Goal: Task Accomplishment & Management: Manage account settings

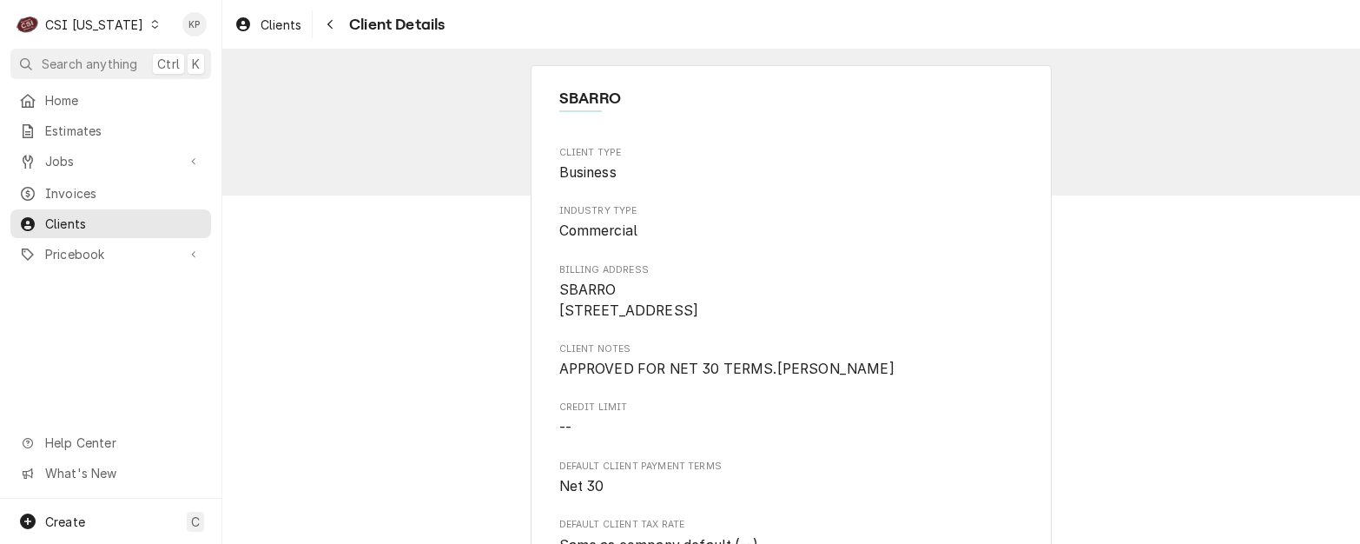
scroll to position [174, 0]
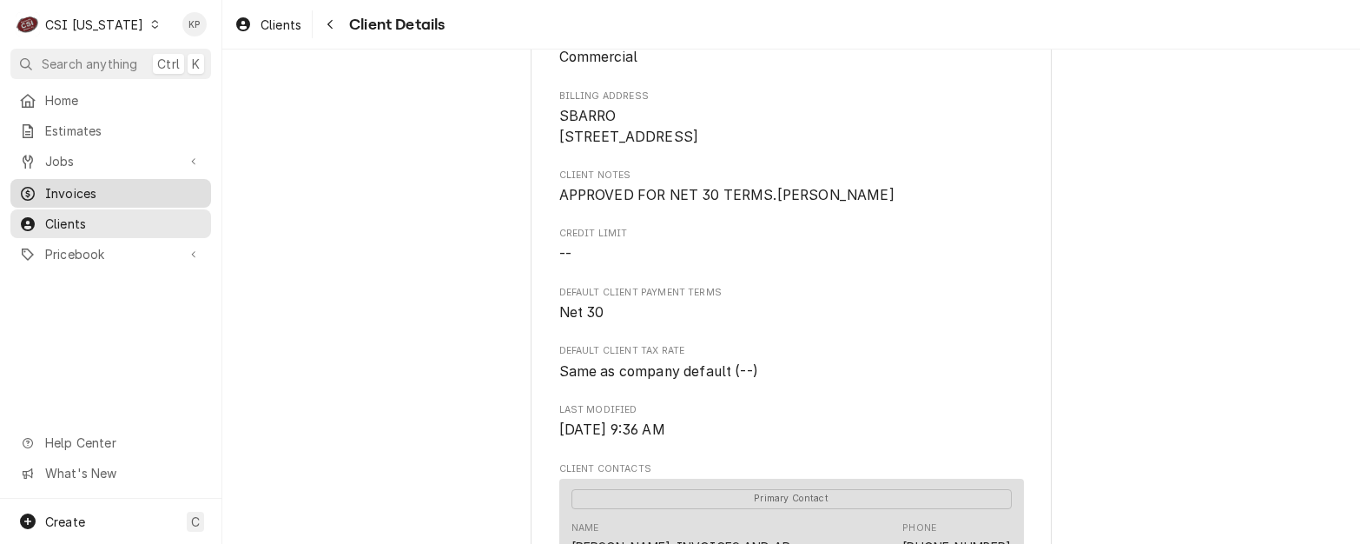
drag, startPoint x: 62, startPoint y: 185, endPoint x: 77, endPoint y: 182, distance: 15.9
click at [62, 185] on span "Invoices" at bounding box center [123, 193] width 157 height 18
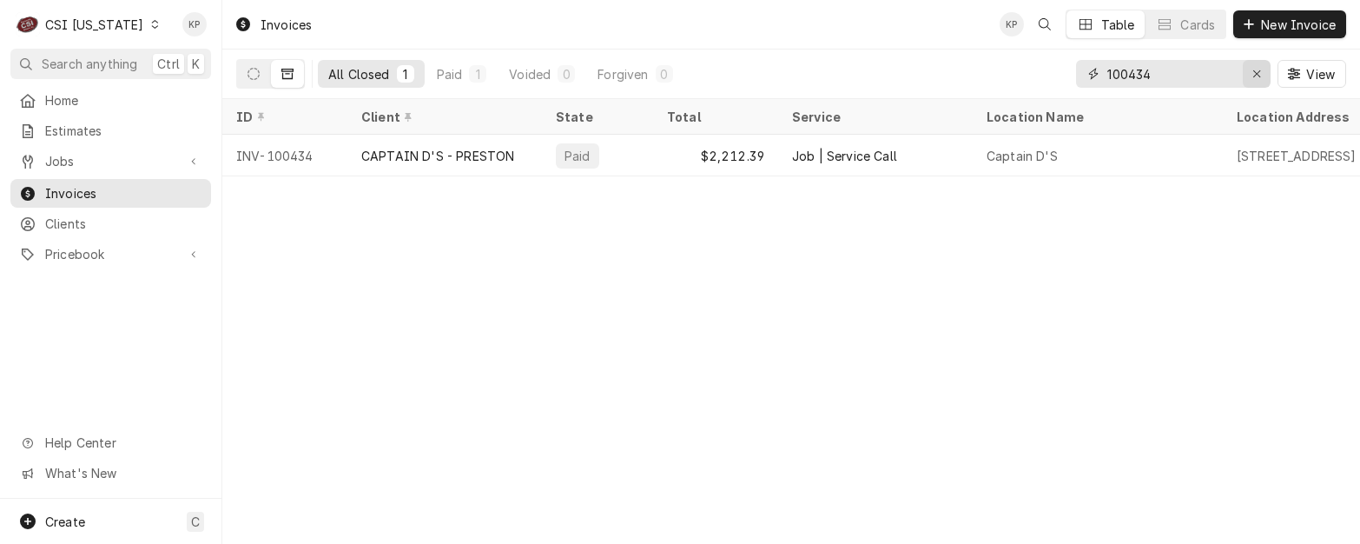
click at [1257, 75] on icon "Erase input" at bounding box center [1256, 73] width 7 height 7
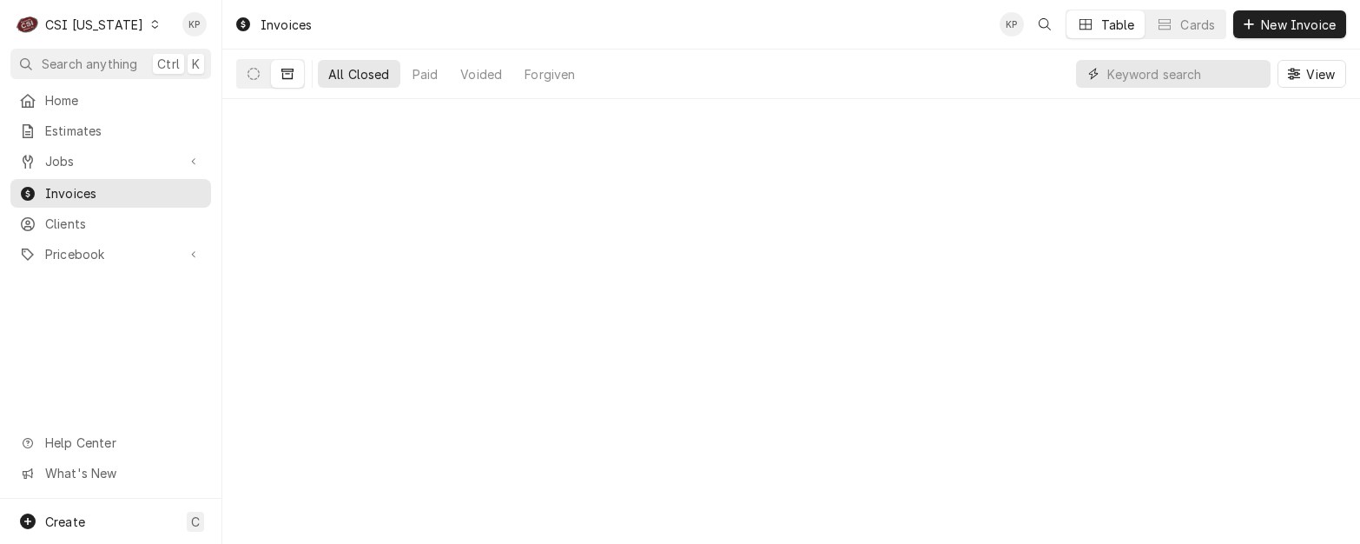
click at [1172, 73] on input "Dynamic Content Wrapper" at bounding box center [1185, 74] width 155 height 28
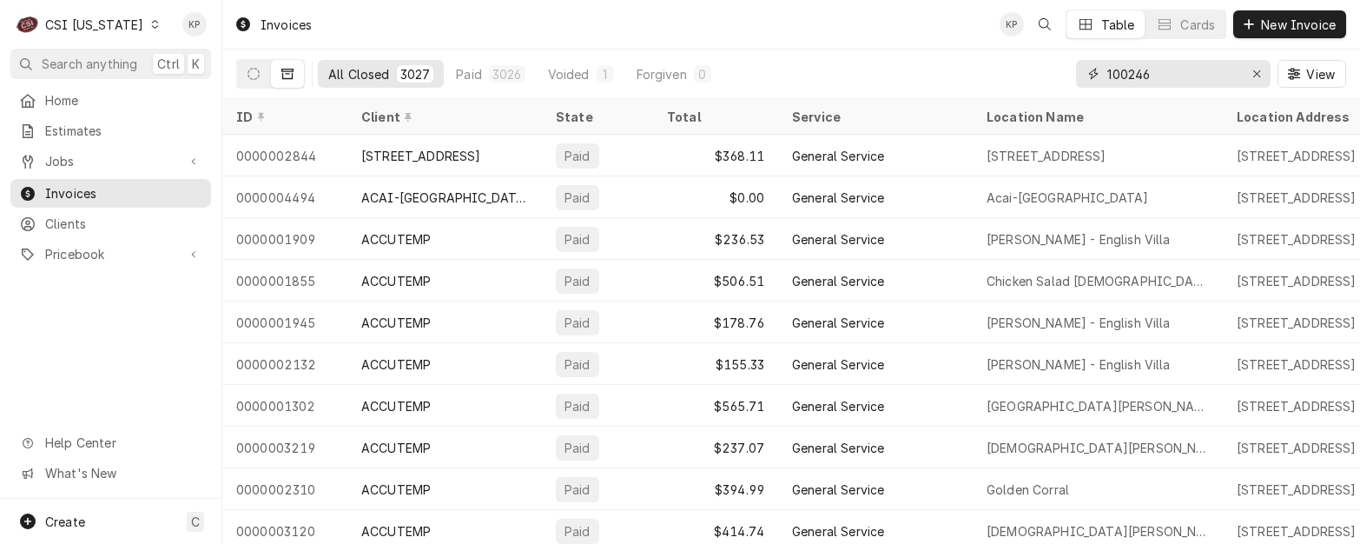
type input "100246"
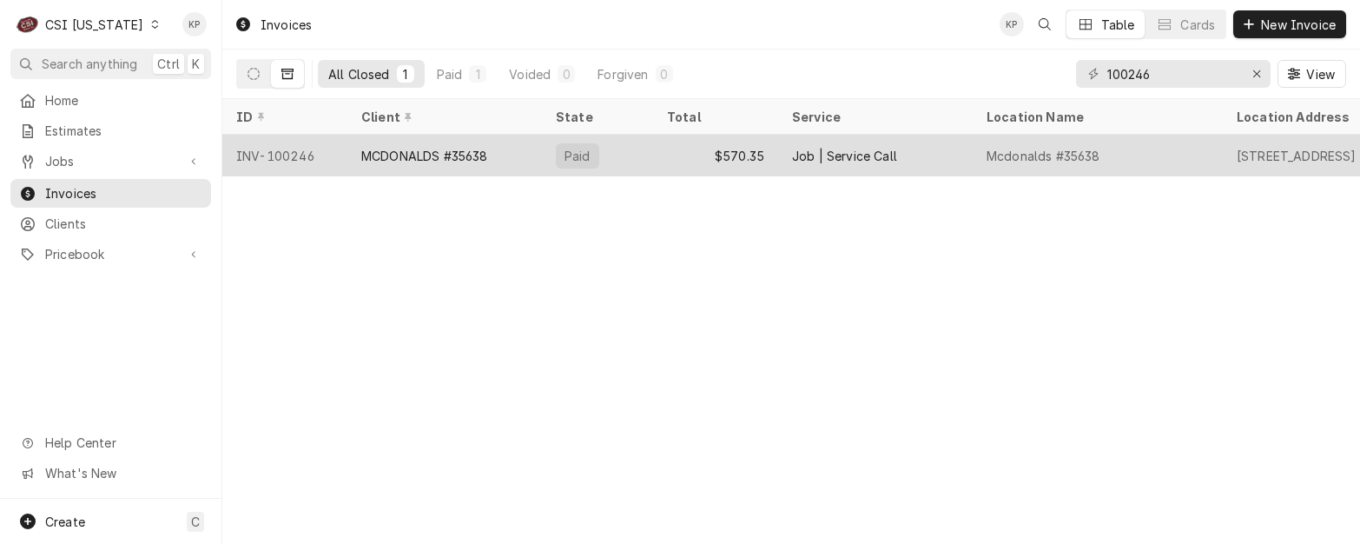
click at [268, 155] on div "INV-100246" at bounding box center [284, 156] width 125 height 42
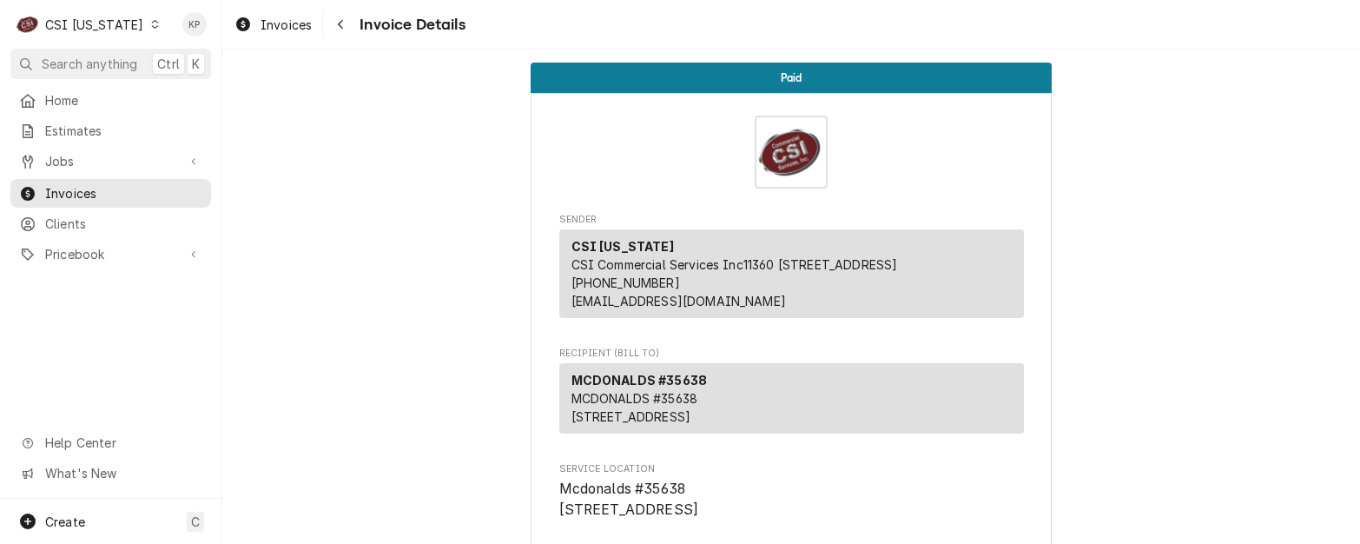
click at [284, 25] on span "Invoices" at bounding box center [286, 25] width 51 height 18
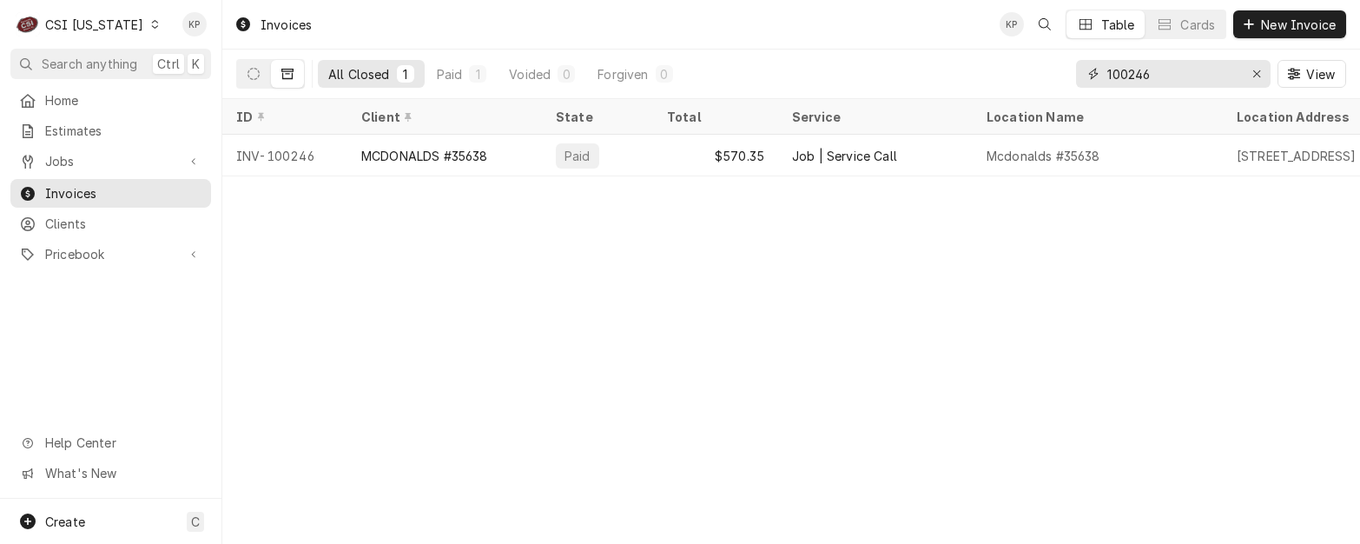
drag, startPoint x: 1131, startPoint y: 72, endPoint x: 1194, endPoint y: 75, distance: 63.5
click at [1194, 75] on input "100246" at bounding box center [1173, 74] width 130 height 28
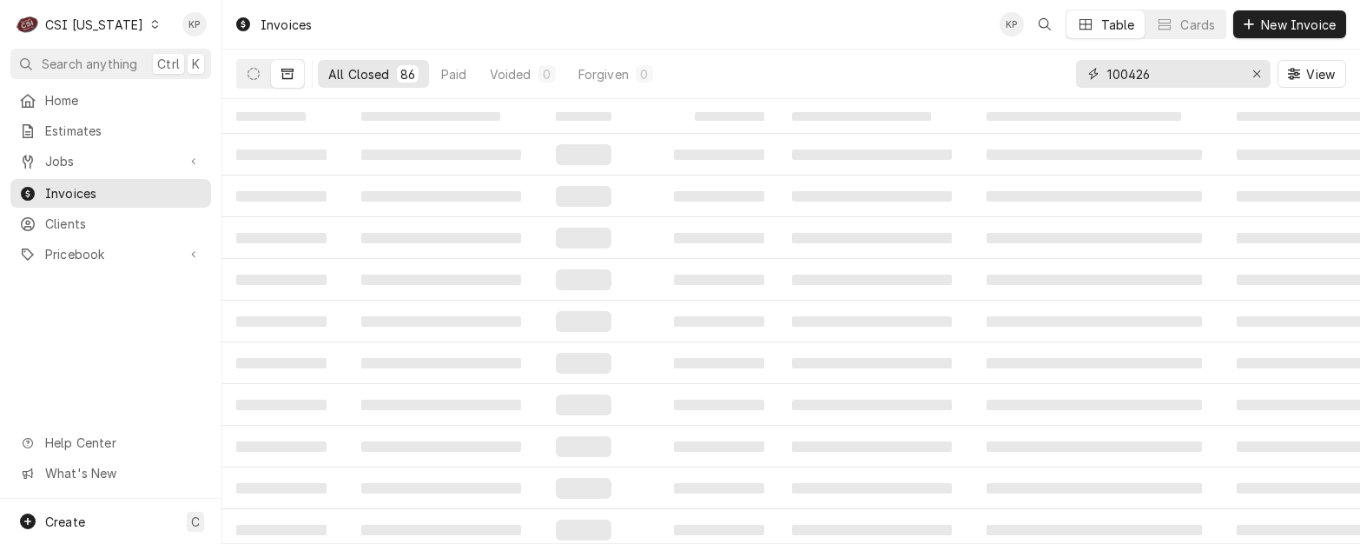
type input "100426"
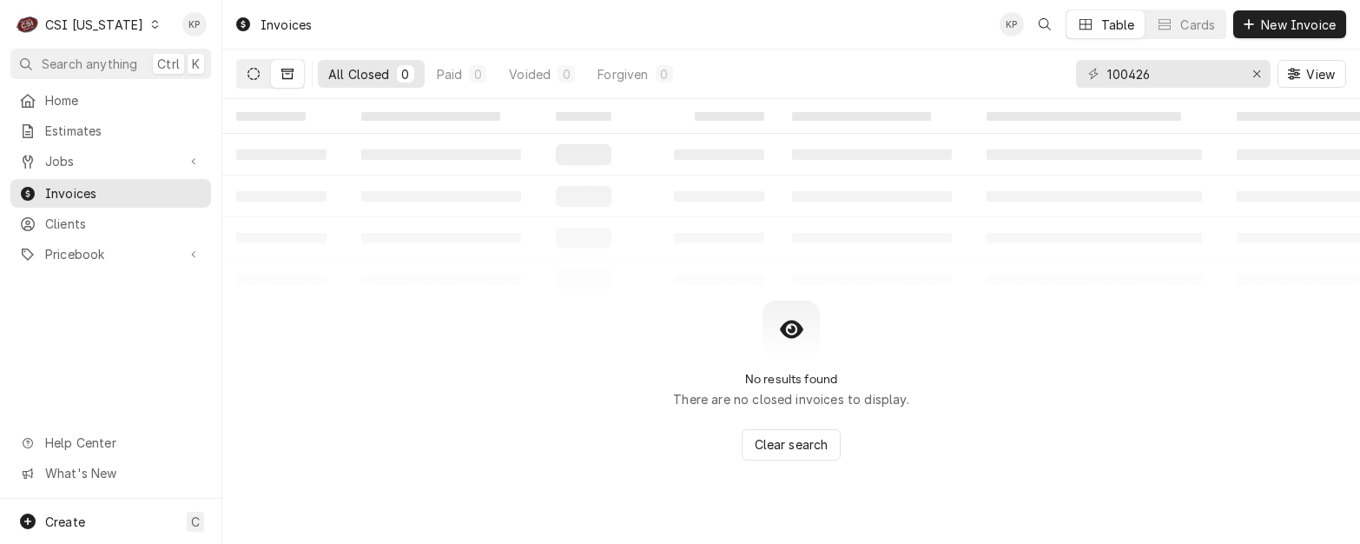
click at [255, 73] on icon "Dynamic Content Wrapper" at bounding box center [254, 74] width 12 height 12
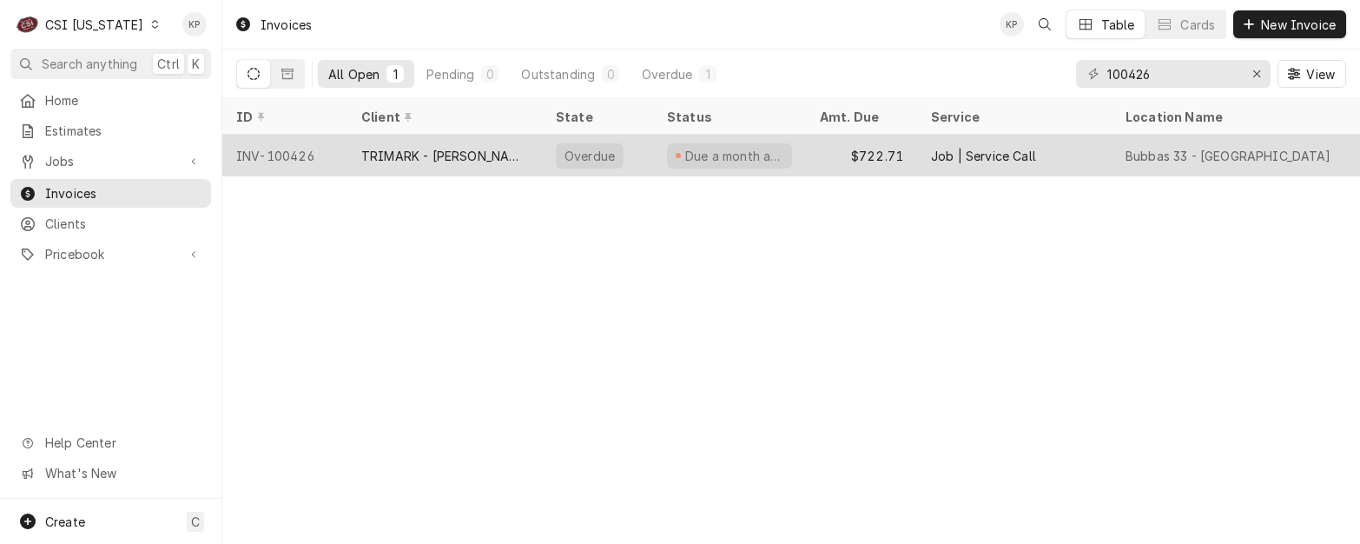
click at [271, 153] on div "INV-100426" at bounding box center [284, 156] width 125 height 42
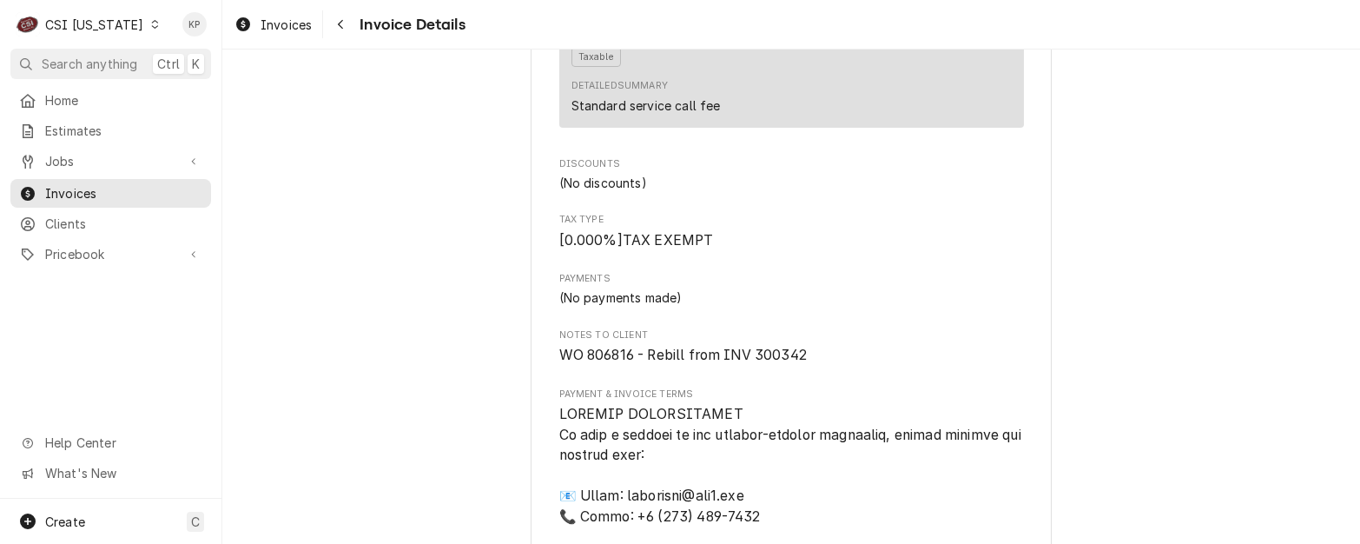
scroll to position [2345, 0]
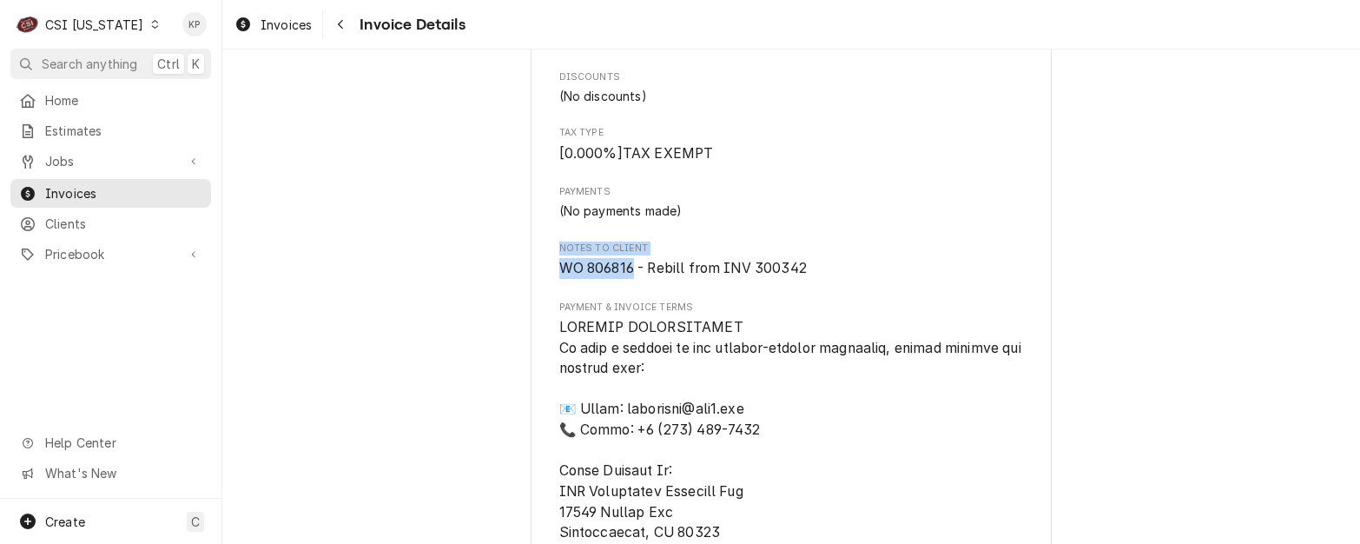
drag, startPoint x: 626, startPoint y: 345, endPoint x: 532, endPoint y: 334, distance: 95.4
drag, startPoint x: 532, startPoint y: 334, endPoint x: 562, endPoint y: 337, distance: 30.6
click at [562, 276] on span "WO 806816 - Rebill from INV 300342" at bounding box center [683, 268] width 248 height 17
drag, startPoint x: 552, startPoint y: 345, endPoint x: 631, endPoint y: 347, distance: 78.2
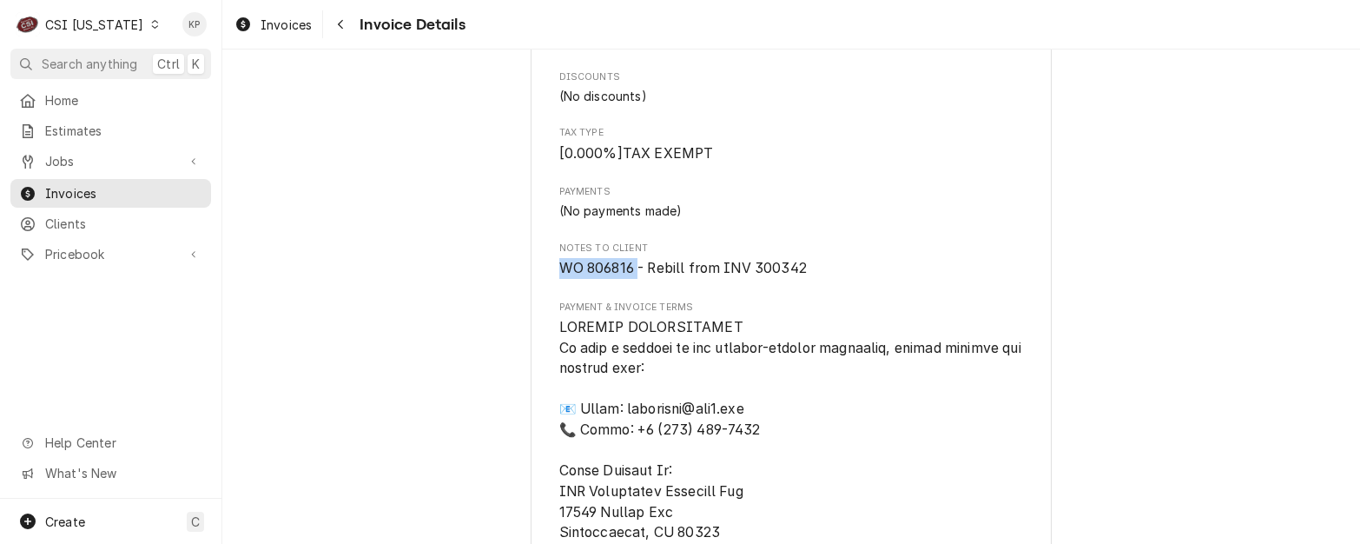
click at [631, 276] on span "WO 806816 - Rebill from INV 300342" at bounding box center [683, 268] width 248 height 17
drag, startPoint x: 631, startPoint y: 347, endPoint x: 604, endPoint y: 347, distance: 26.9
copy span "WO 806816"
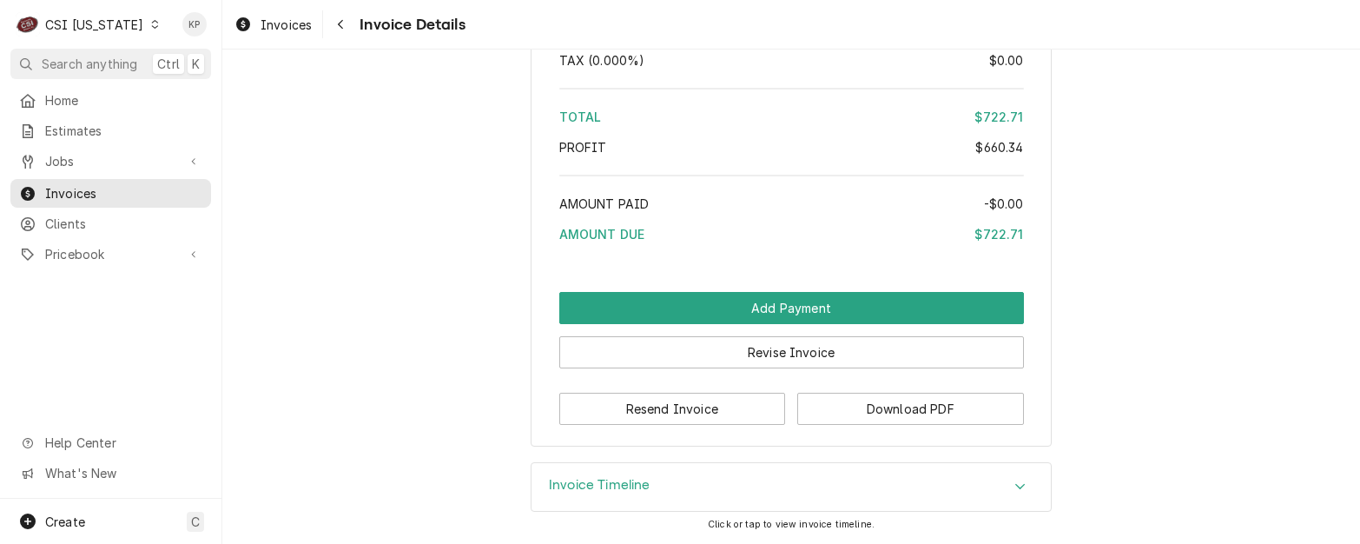
scroll to position [3644, 0]
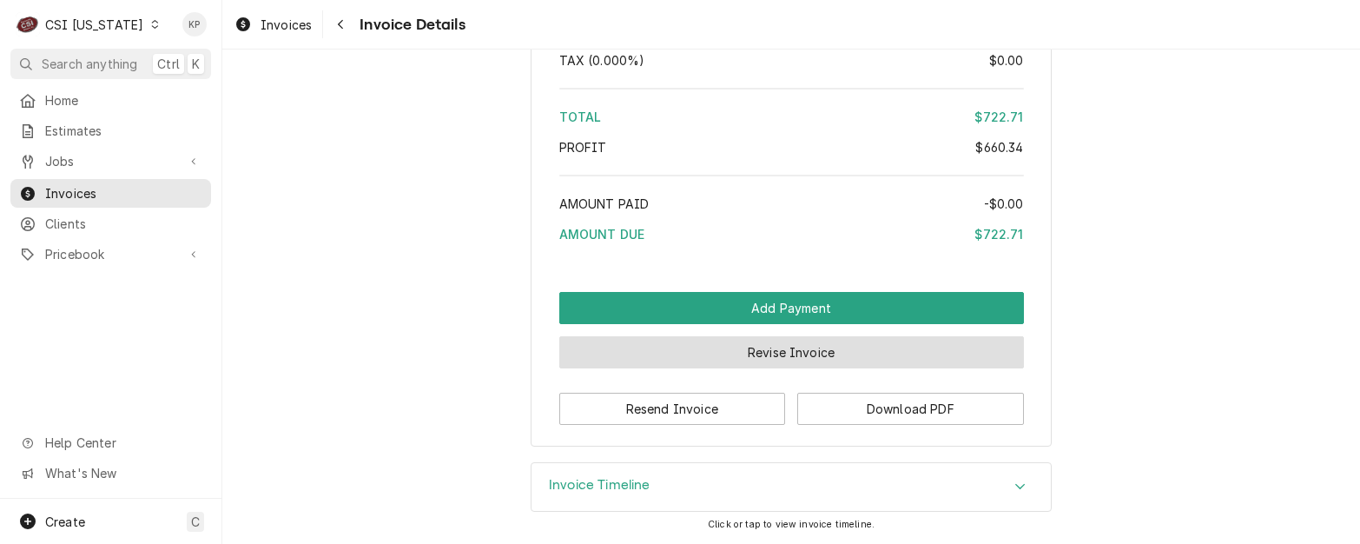
click at [757, 356] on button "Revise Invoice" at bounding box center [791, 352] width 465 height 32
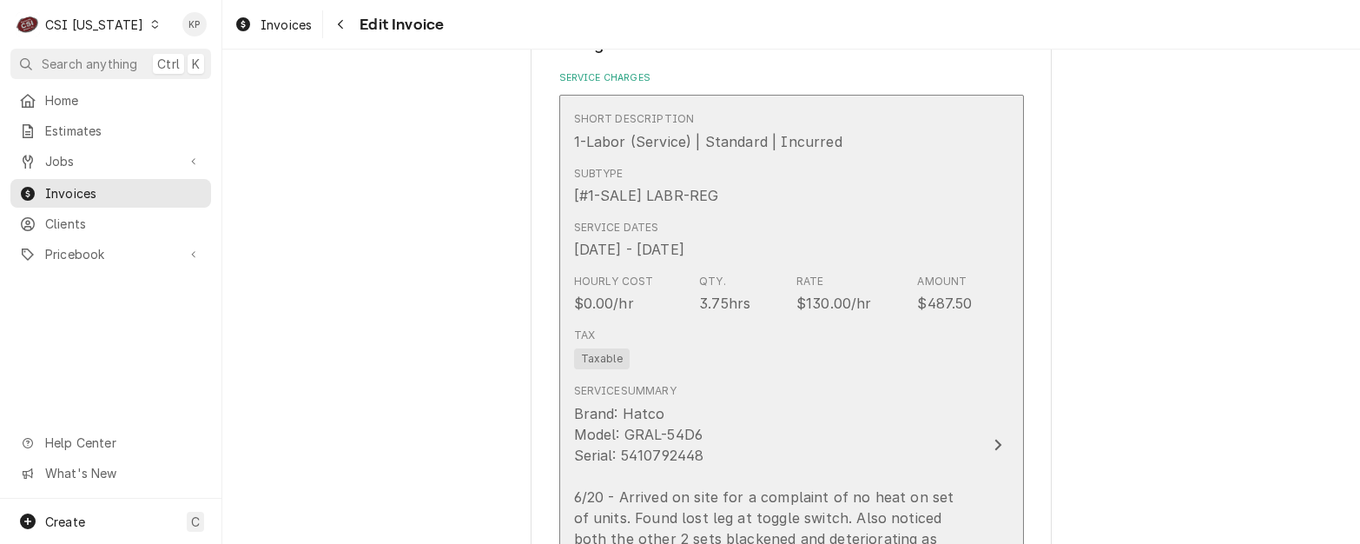
scroll to position [1304, 0]
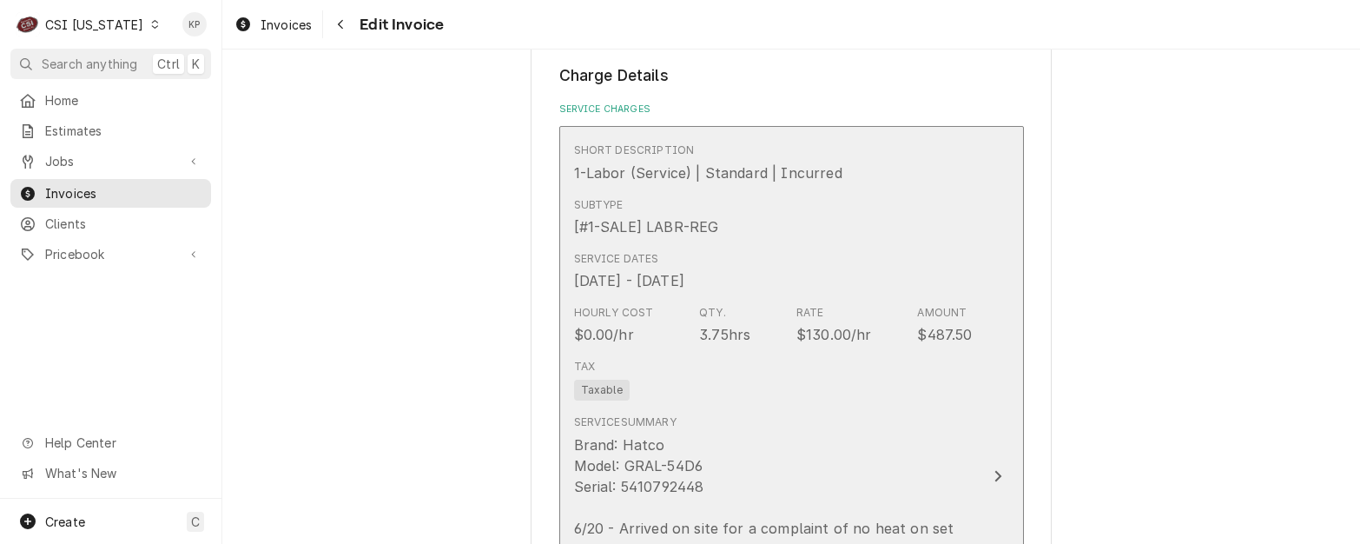
click at [822, 215] on div "Subtype [#1-SALE] LABR-REG" at bounding box center [773, 217] width 399 height 54
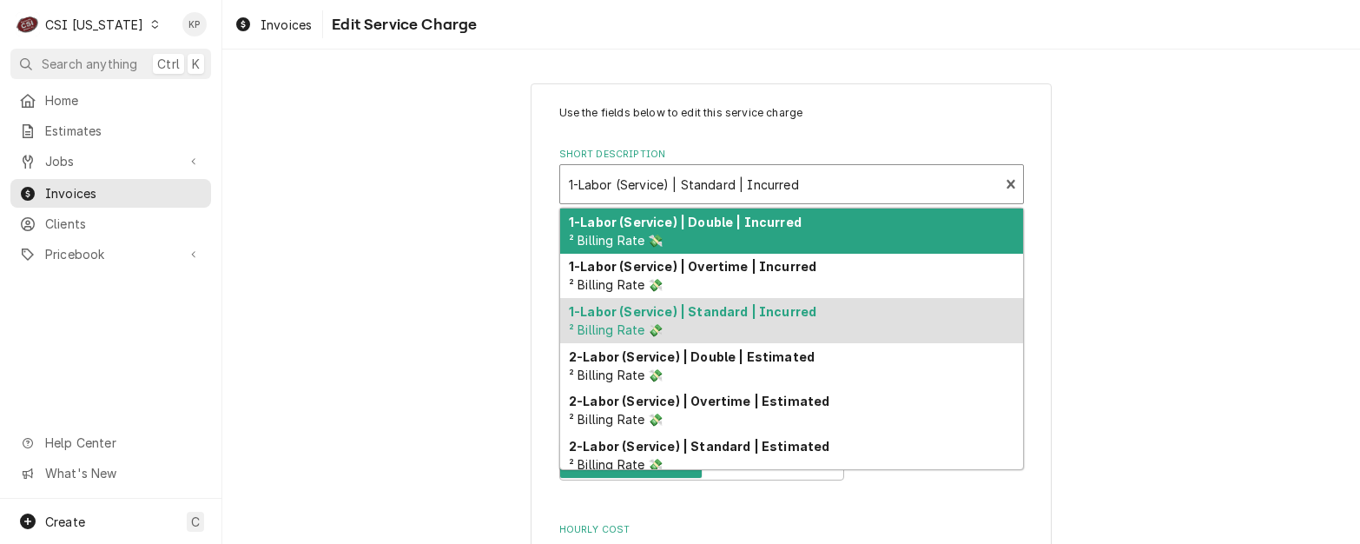
click at [560, 184] on div "1-Labor (Service) | Standard | Incurred ² Billing Rate 💸" at bounding box center [780, 184] width 440 height 38
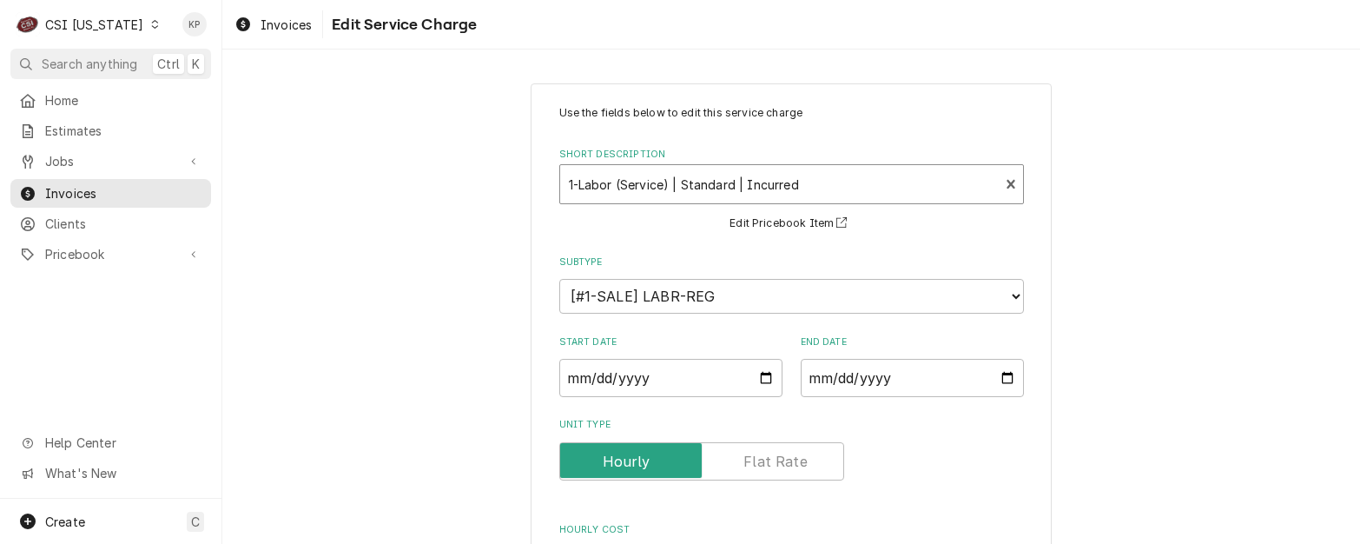
click at [796, 189] on div "Short Description" at bounding box center [780, 184] width 422 height 31
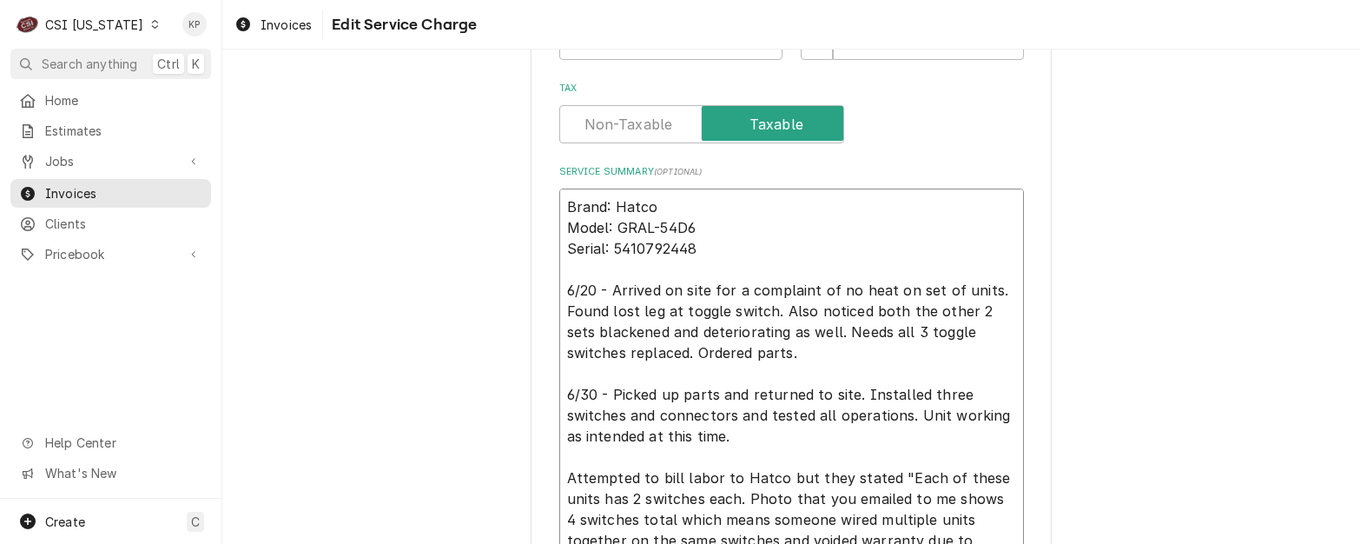
click at [561, 203] on textarea "Brand: Hatco Model: GRAL-54D6 Serial: 5410792448 6/20 - Arrived on site for a c…" at bounding box center [791, 373] width 465 height 370
type textarea "x"
type textarea "Brand: Hatco Model: GRAL-54D6 Serial: 5410792448 6/20 - Arrived on site for a c…"
paste textarea "WO 806816"
type textarea "x"
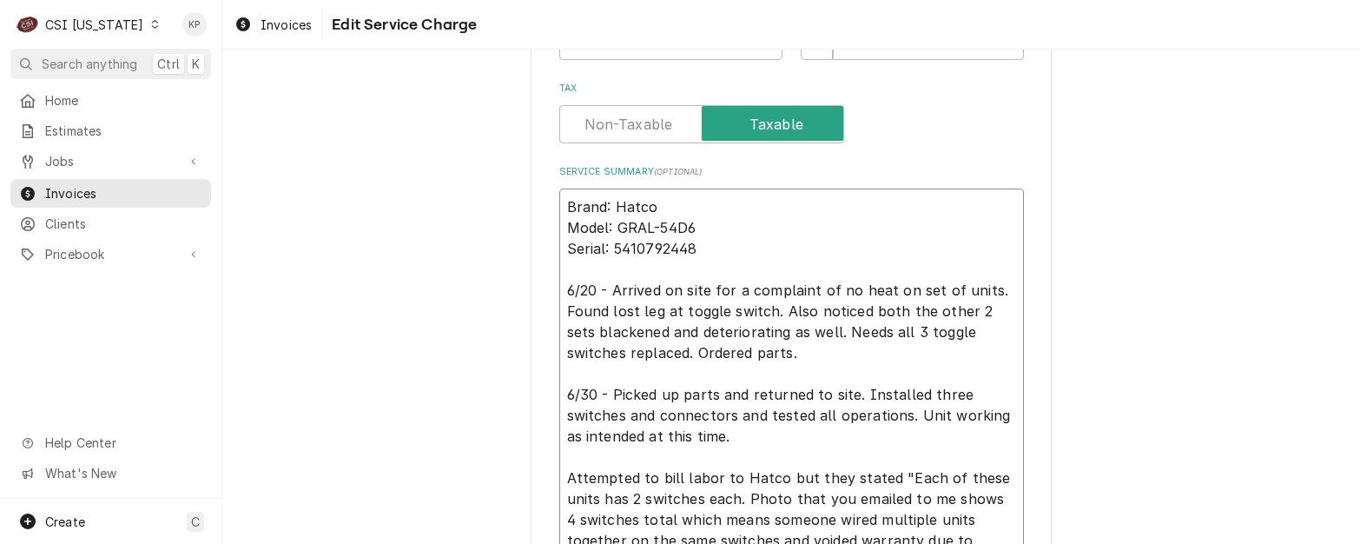
type textarea "WO 806816 Brand: Hatco Model: GRAL-54D6 Serial: 5410792448 6/20 - Arrived on si…"
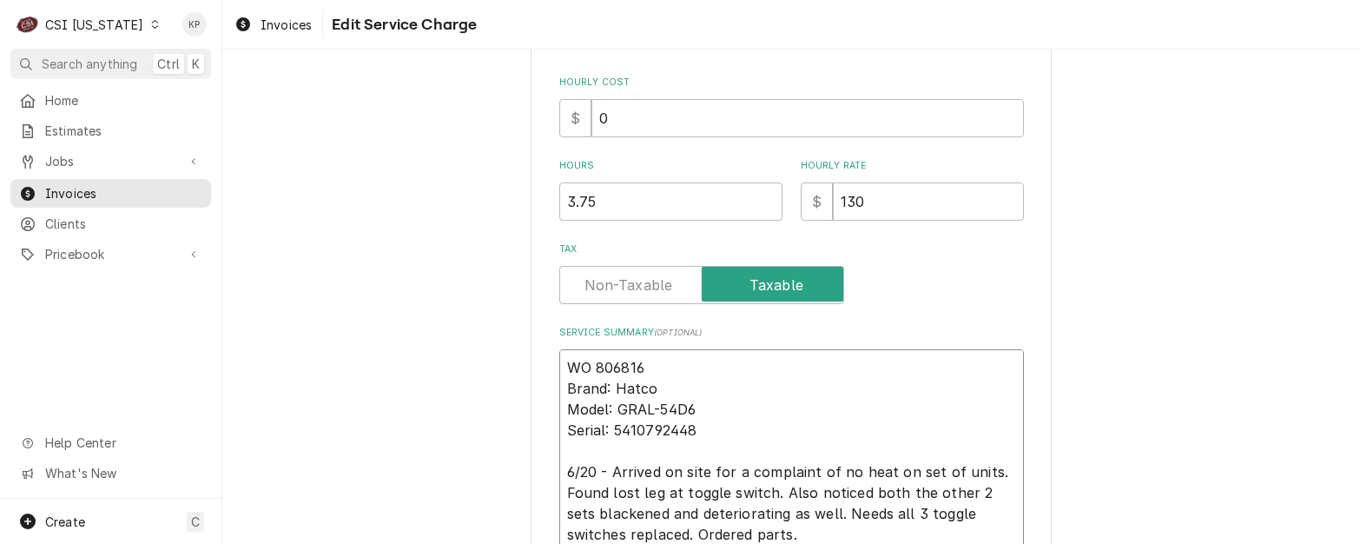
scroll to position [446, 0]
drag, startPoint x: 586, startPoint y: 366, endPoint x: 552, endPoint y: 370, distance: 35.0
click at [552, 370] on div "Use the fields below to edit this service charge Short Description 1-Labor (Ser…" at bounding box center [791, 257] width 521 height 1240
type textarea "x"
type textarea "P 806816 Brand: Hatco Model: GRAL-54D6 Serial: 5410792448 6/20 - Arrived on sit…"
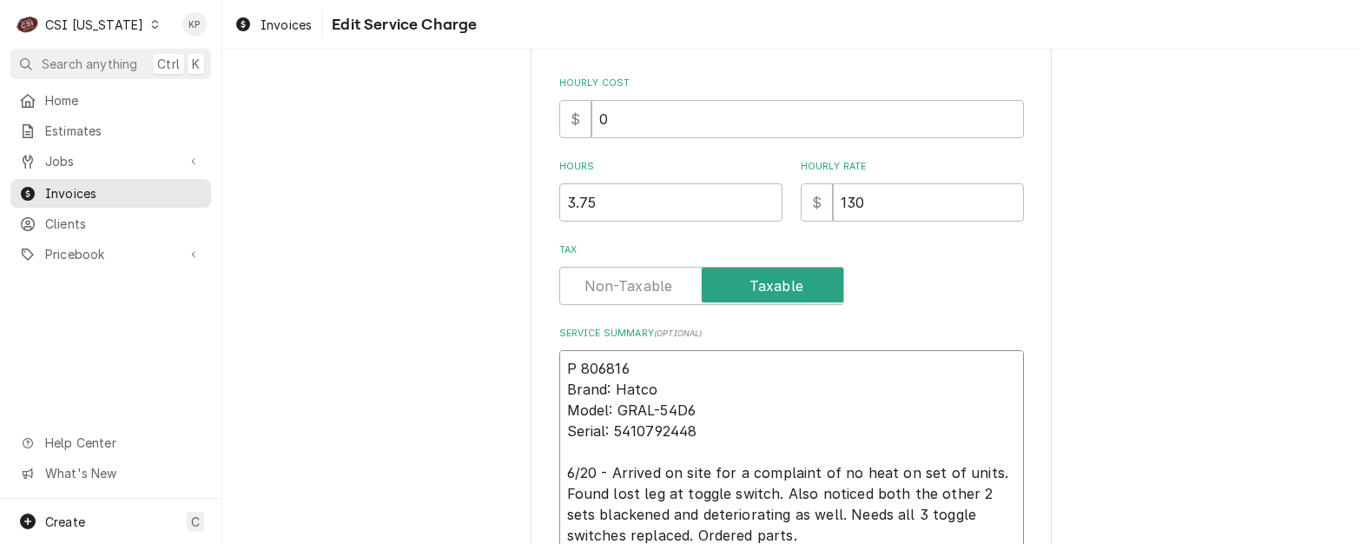
type textarea "x"
type textarea "PO 806816 Brand: Hatco Model: GRAL-54D6 Serial: 5410792448 6/20 - Arrived on si…"
type textarea "x"
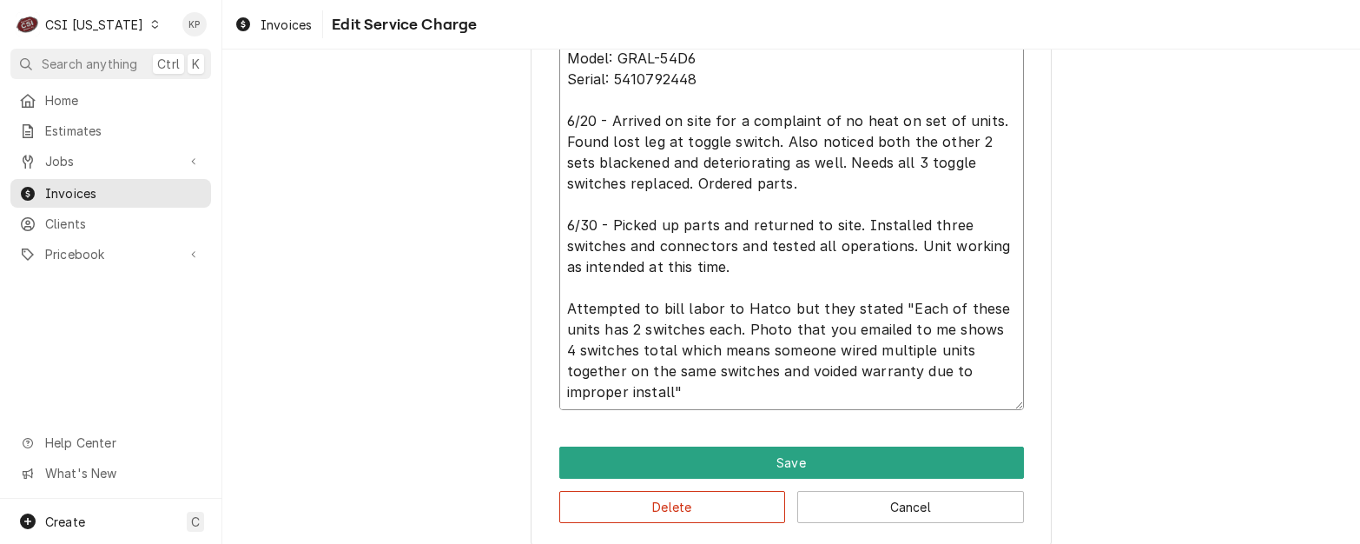
scroll to position [794, 0]
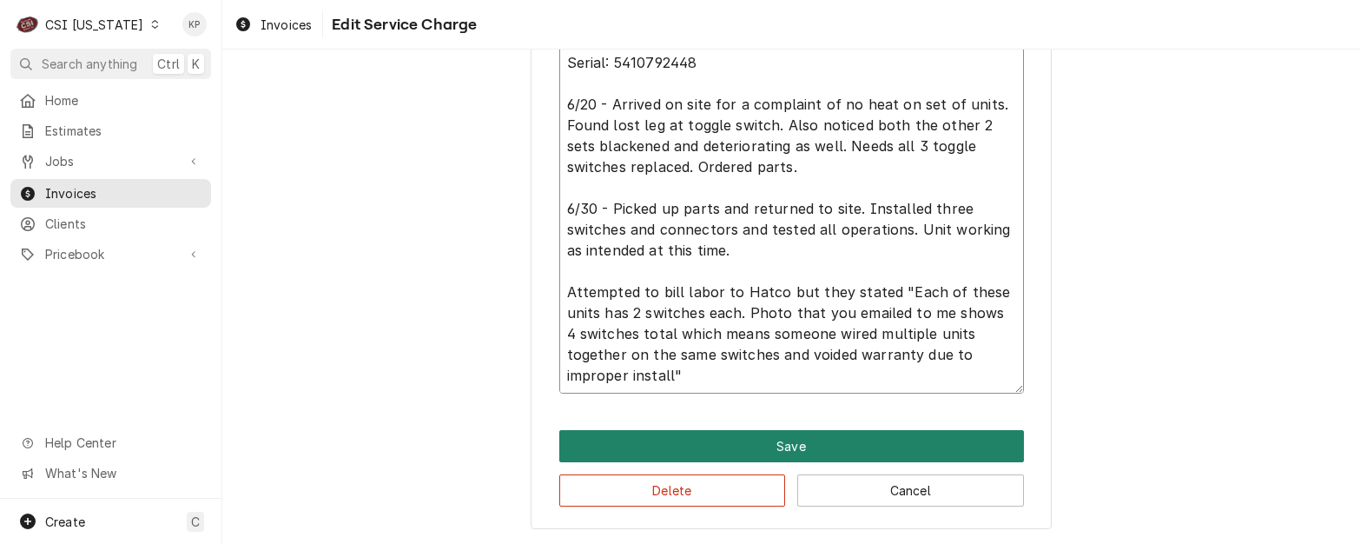
type textarea "PO# 806816 Brand: Hatco Model: GRAL-54D6 Serial: 5410792448 6/20 - Arrived on s…"
click at [833, 449] on button "Save" at bounding box center [791, 446] width 465 height 32
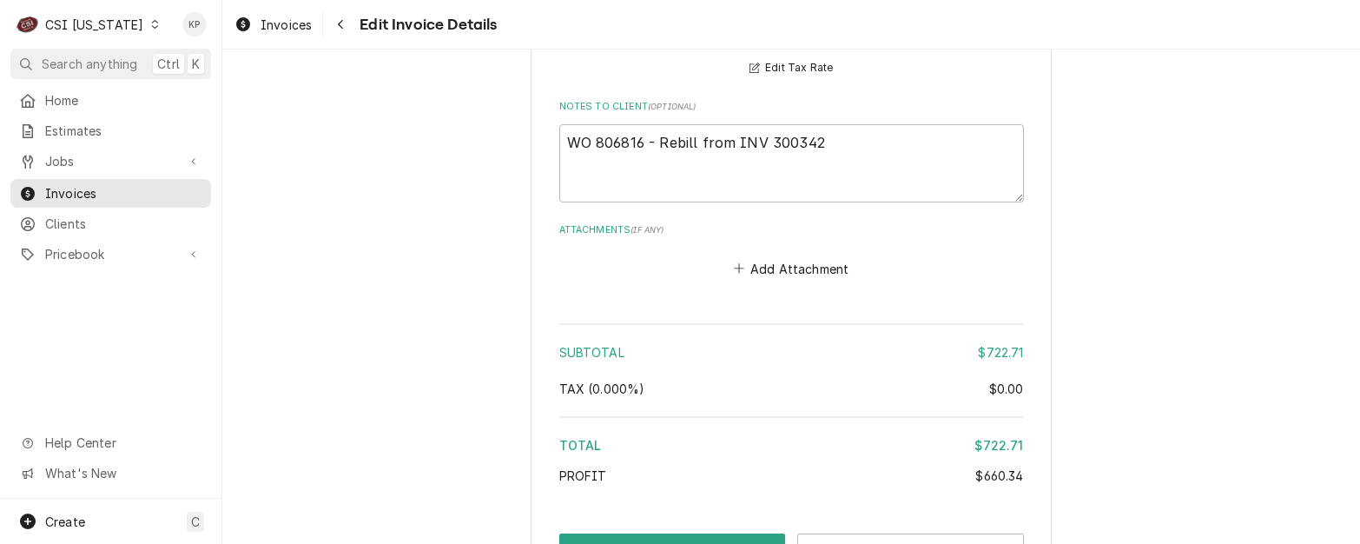
scroll to position [3496, 0]
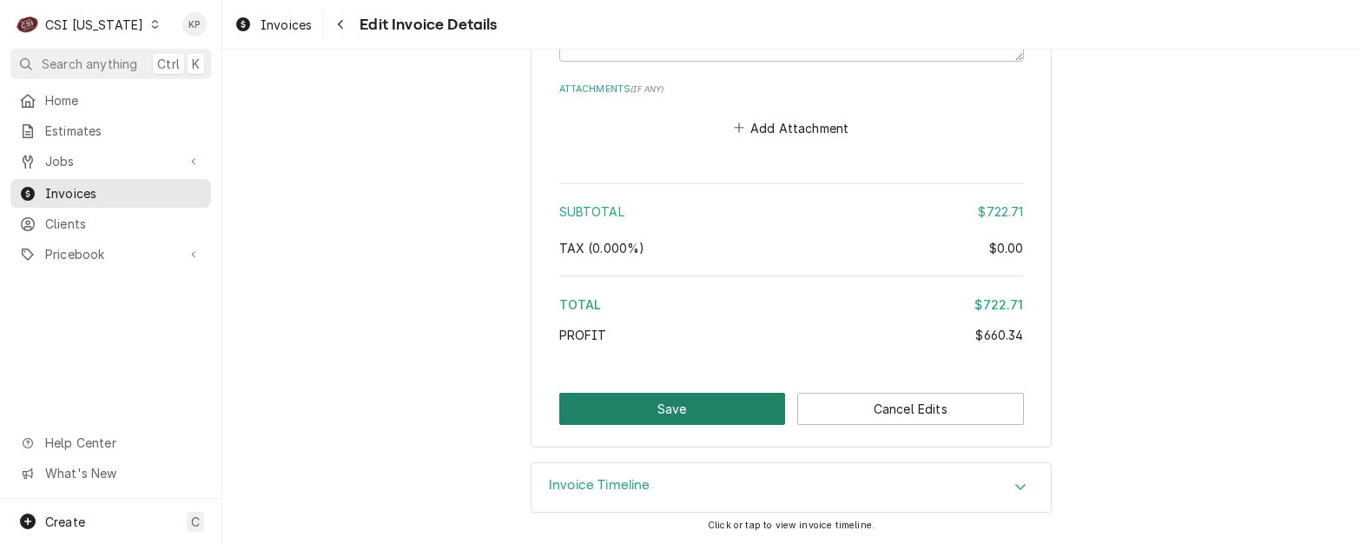
click at [679, 410] on button "Save" at bounding box center [672, 409] width 227 height 32
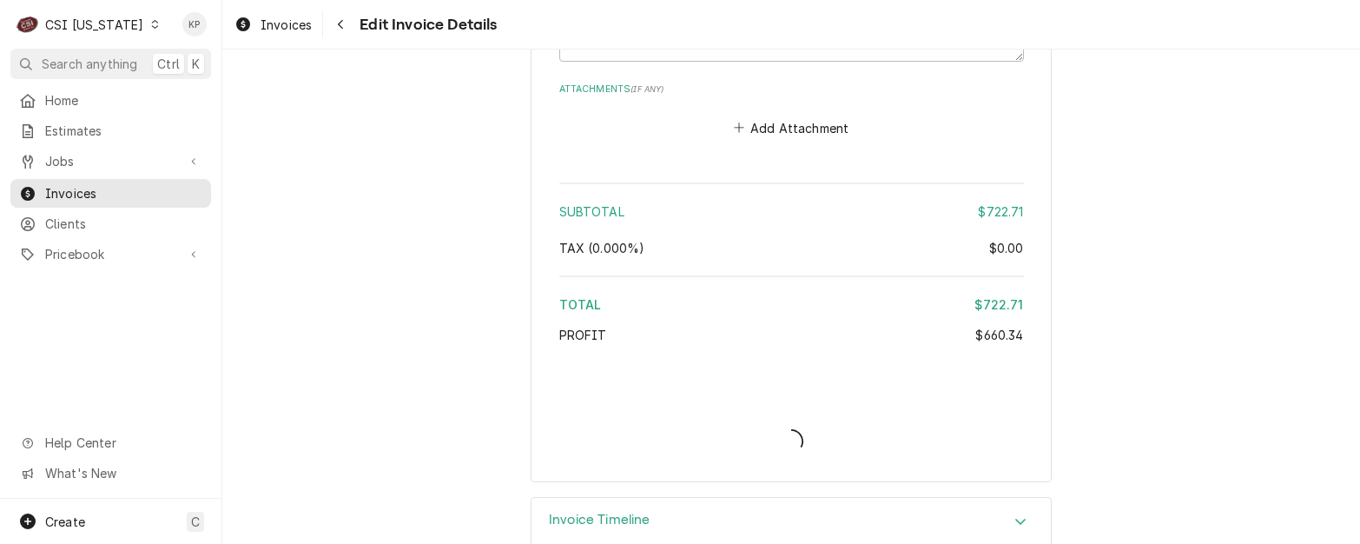
type textarea "x"
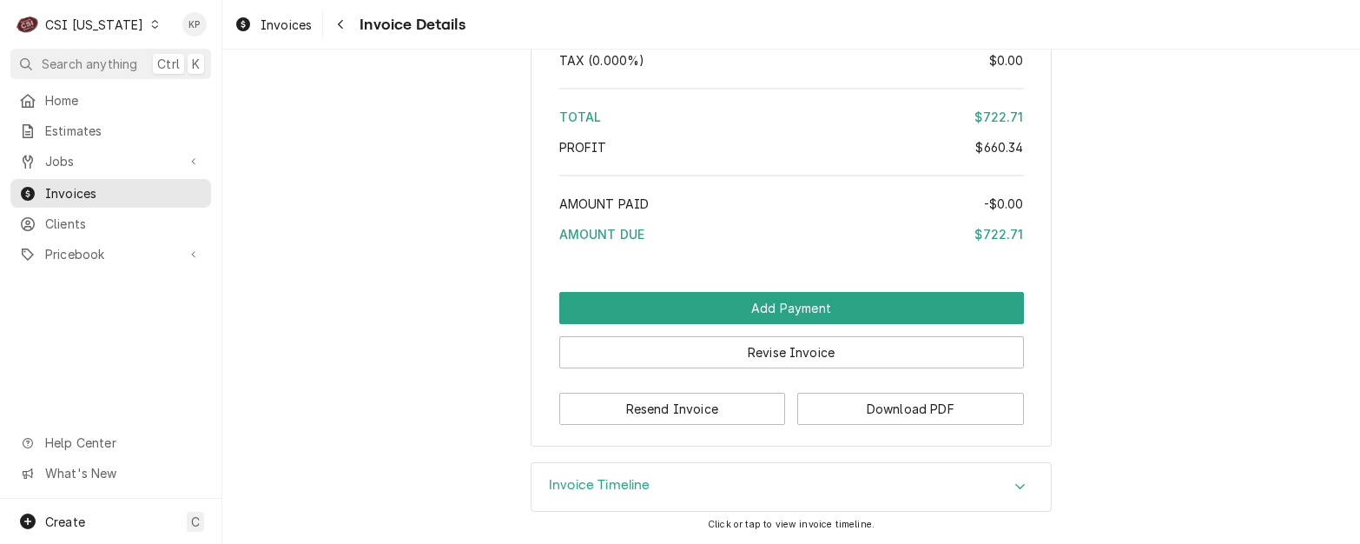
scroll to position [3662, 0]
click at [868, 412] on button "Download PDF" at bounding box center [910, 409] width 227 height 32
click at [909, 408] on button "Download PDF" at bounding box center [910, 409] width 227 height 32
click at [149, 30] on div "Dynamic Content Wrapper" at bounding box center [155, 24] width 12 height 12
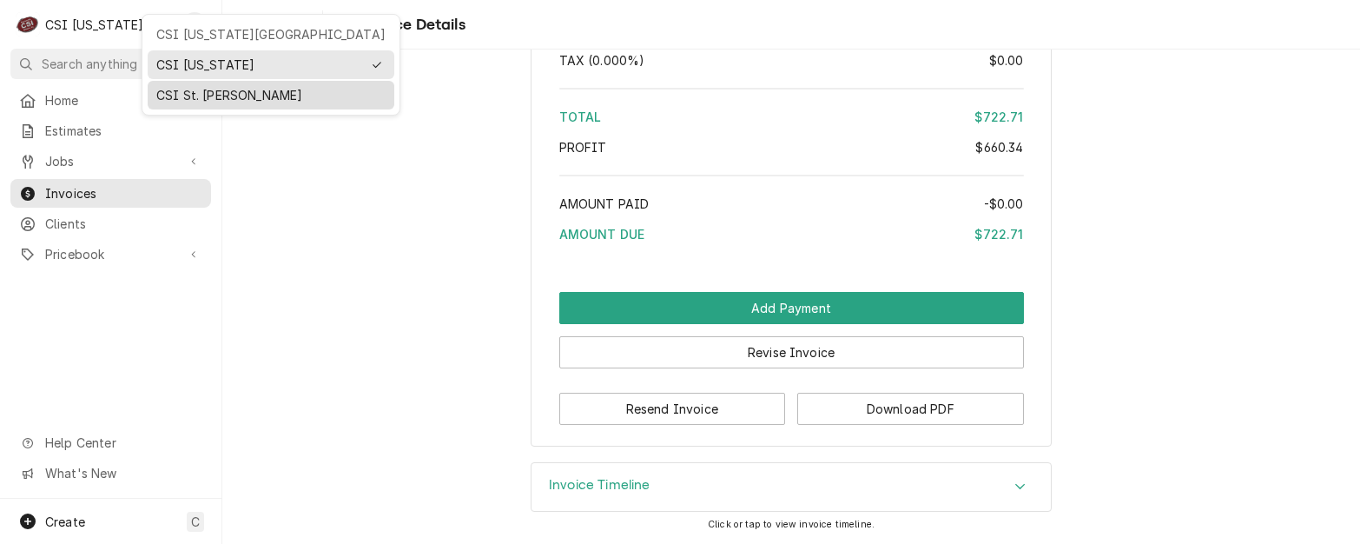
click at [166, 89] on div "CSI St. [PERSON_NAME]" at bounding box center [270, 95] width 229 height 18
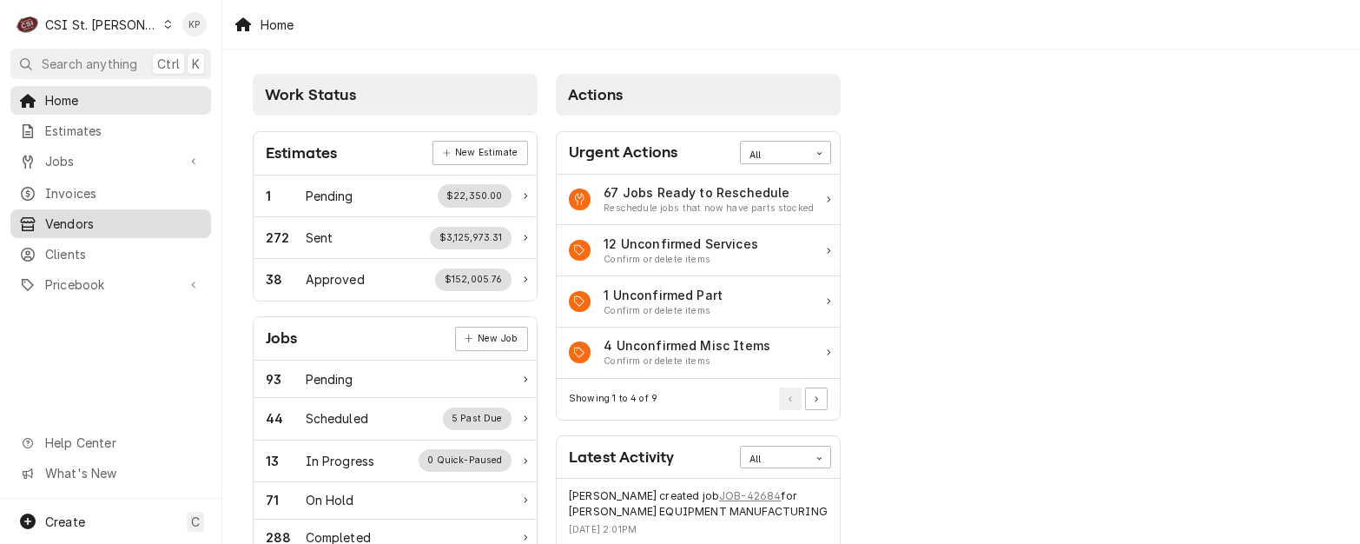
click at [70, 219] on span "Vendors" at bounding box center [123, 224] width 157 height 18
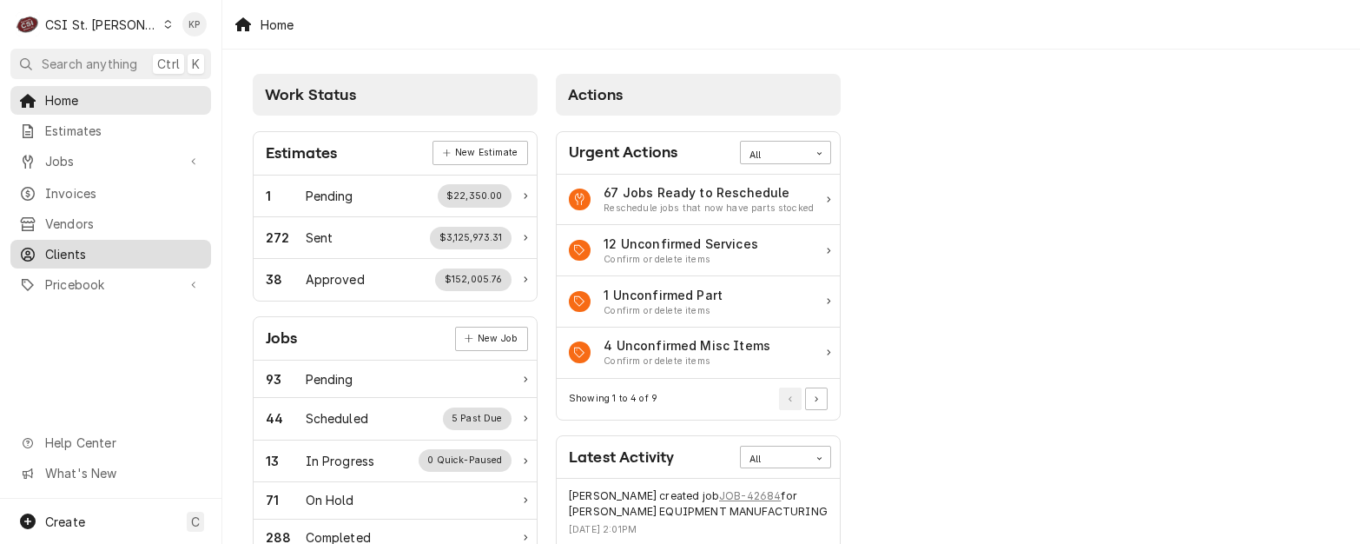
click at [69, 247] on span "Clients" at bounding box center [123, 254] width 157 height 18
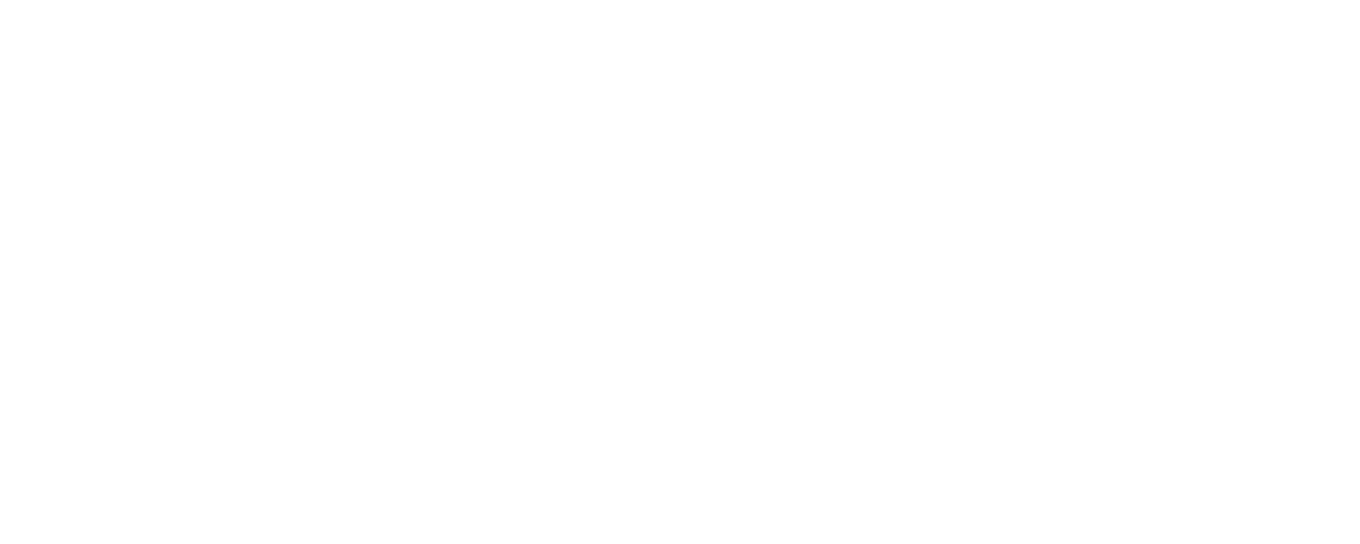
click at [69, 247] on div "Dynamic Content Wrapper" at bounding box center [680, 272] width 1360 height 544
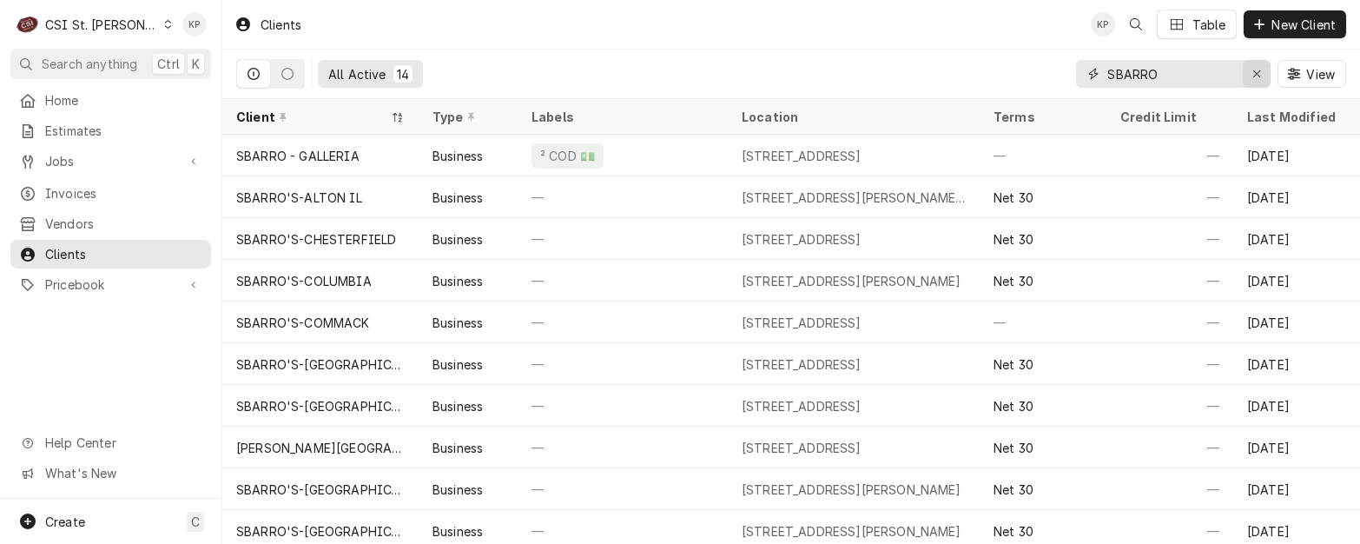
click at [1256, 74] on icon "Erase input" at bounding box center [1256, 73] width 7 height 7
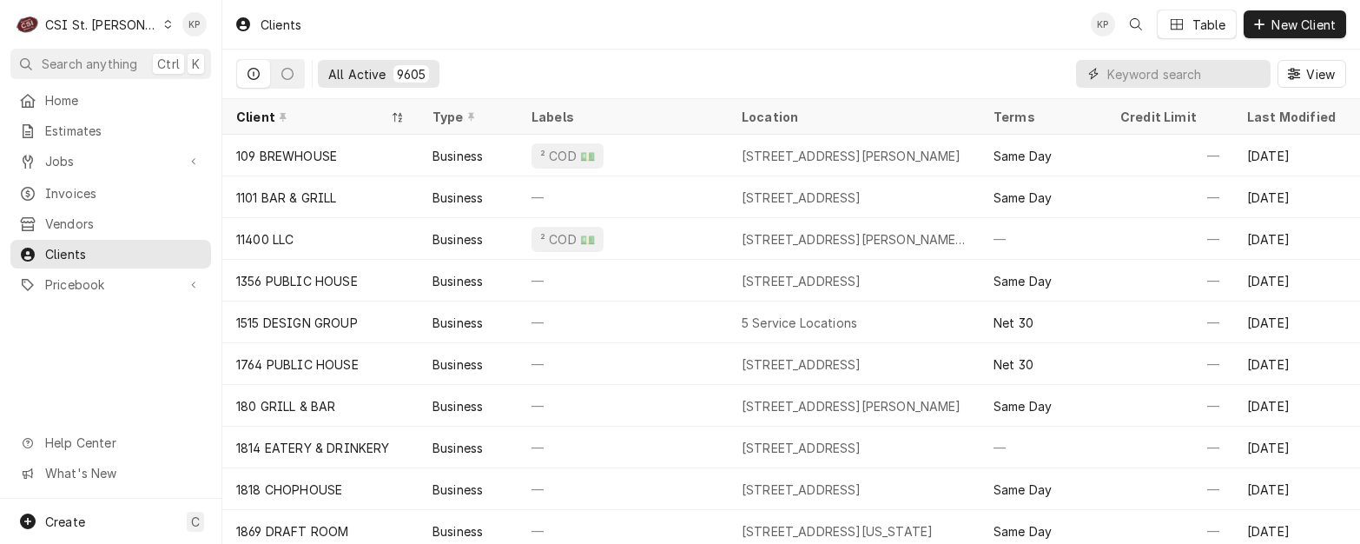
click at [1144, 67] on input "Dynamic Content Wrapper" at bounding box center [1185, 74] width 155 height 28
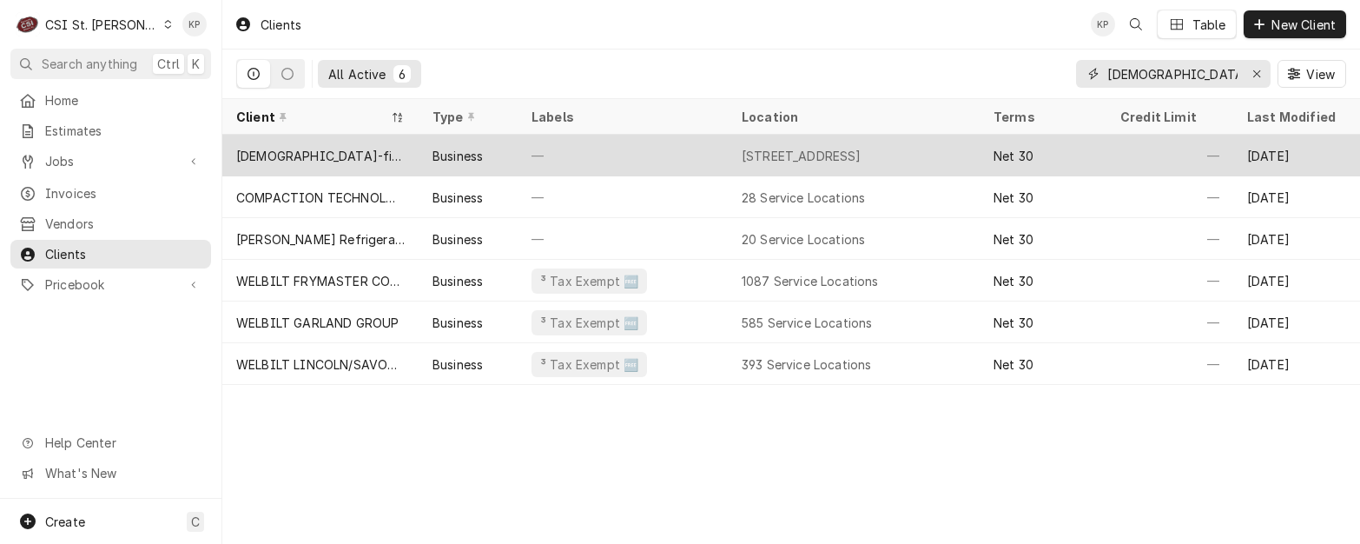
type input "[DEMOGRAPHIC_DATA]-fil-a we"
click at [378, 155] on div "[DEMOGRAPHIC_DATA]-fil-A #2662 [GEOGRAPHIC_DATA]" at bounding box center [320, 156] width 169 height 18
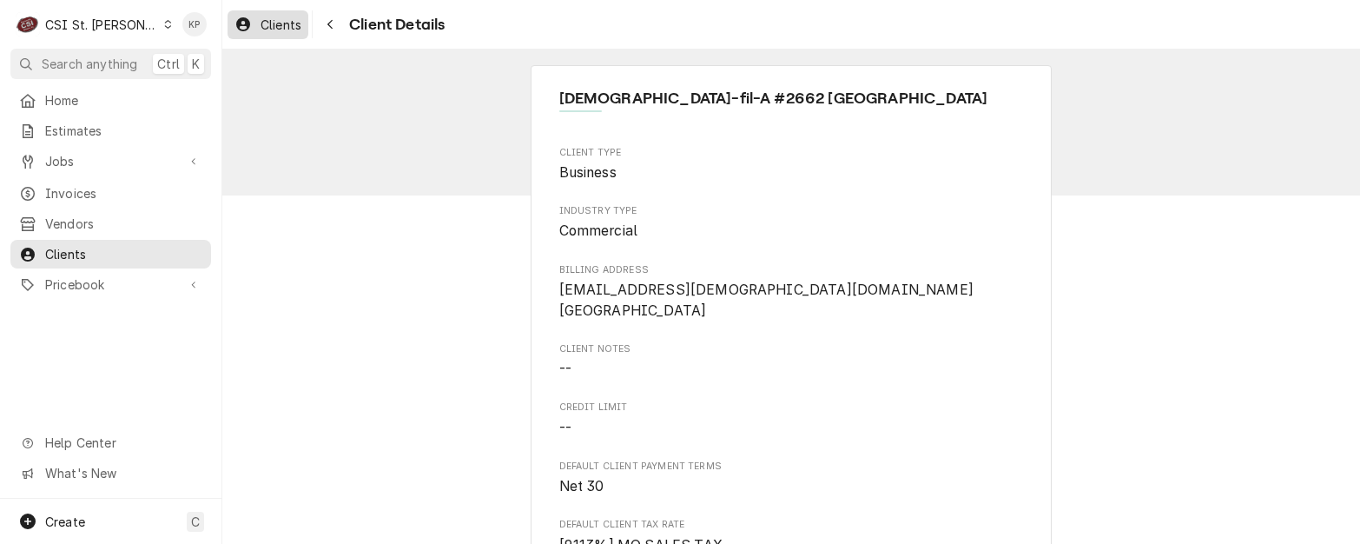
click at [268, 18] on span "Clients" at bounding box center [281, 25] width 41 height 18
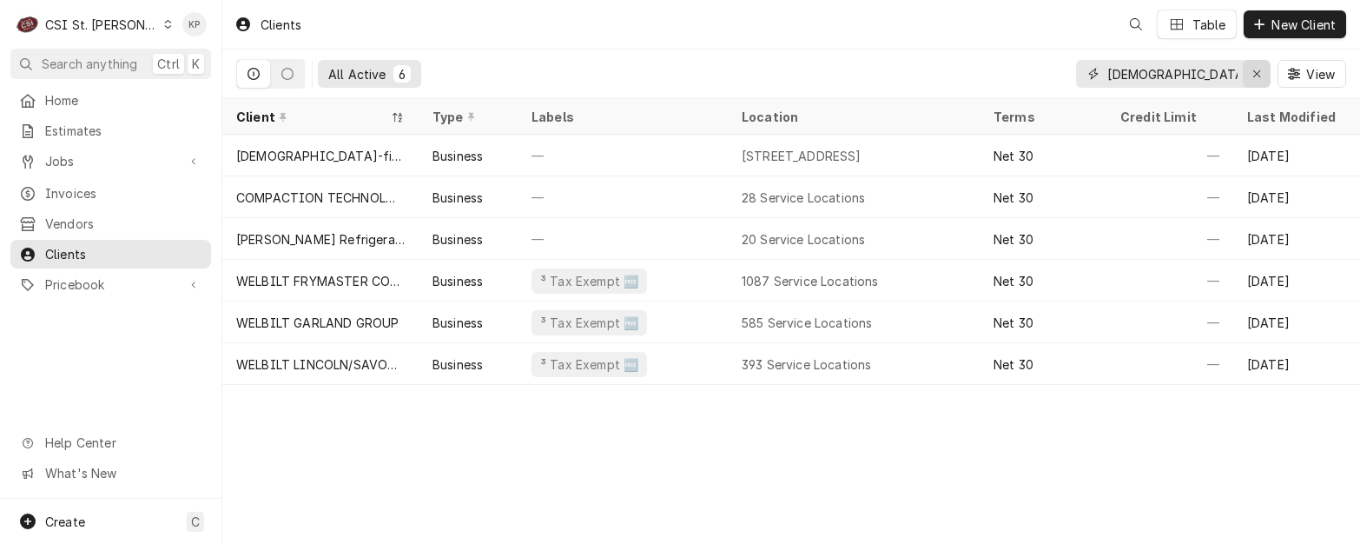
click at [1254, 75] on icon "Erase input" at bounding box center [1258, 74] width 10 height 12
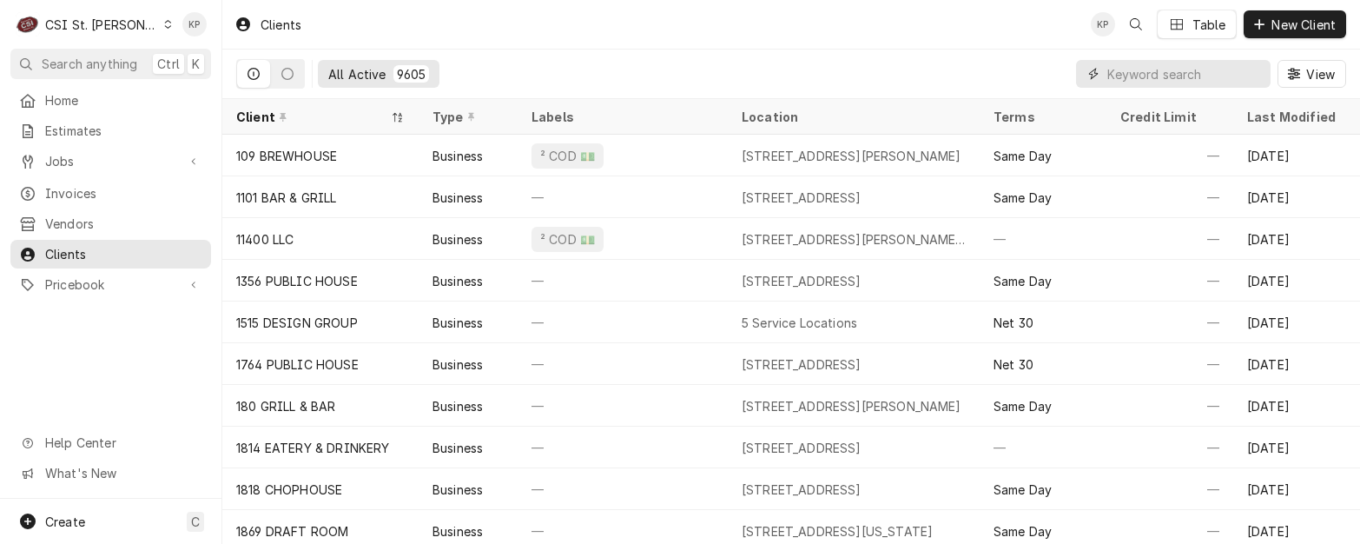
paste input "City of Crestwood"
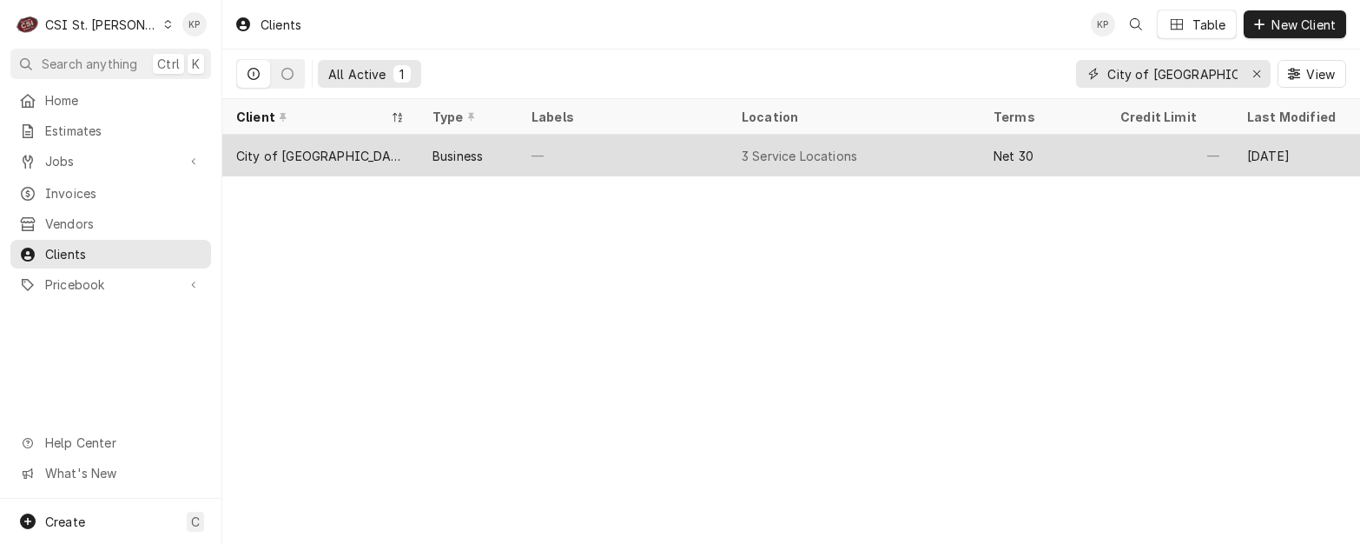
type input "City of Crestwood"
click at [306, 152] on div "City of [GEOGRAPHIC_DATA]" at bounding box center [320, 156] width 169 height 18
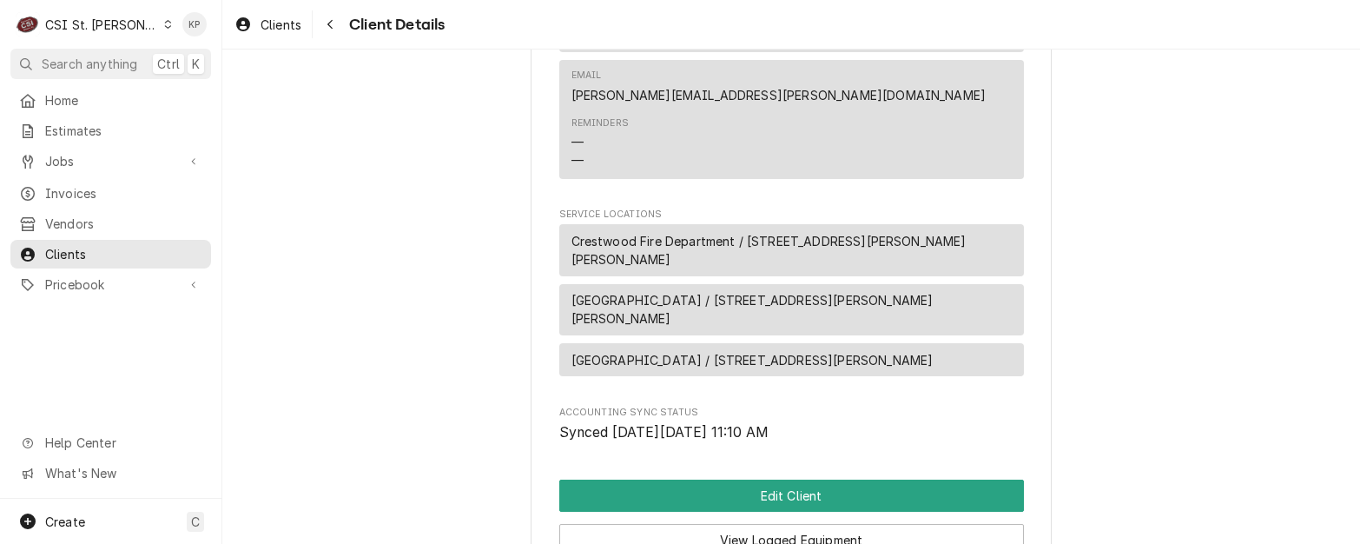
scroll to position [782, 0]
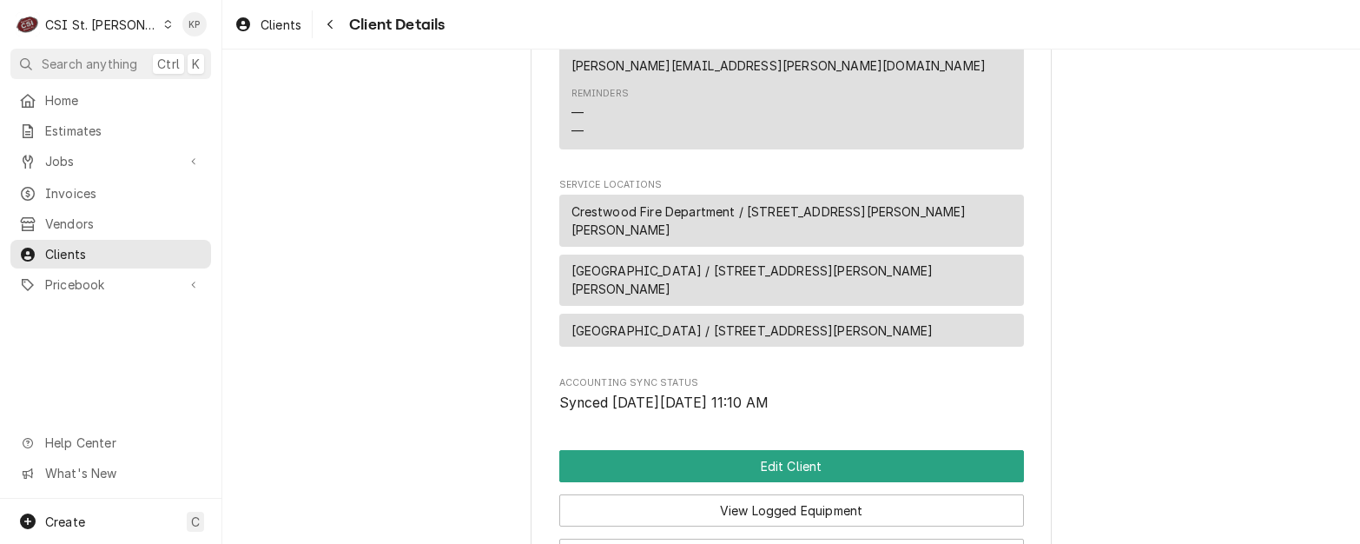
click at [808, 261] on span "[GEOGRAPHIC_DATA] / [STREET_ADDRESS][PERSON_NAME][PERSON_NAME]" at bounding box center [792, 279] width 440 height 36
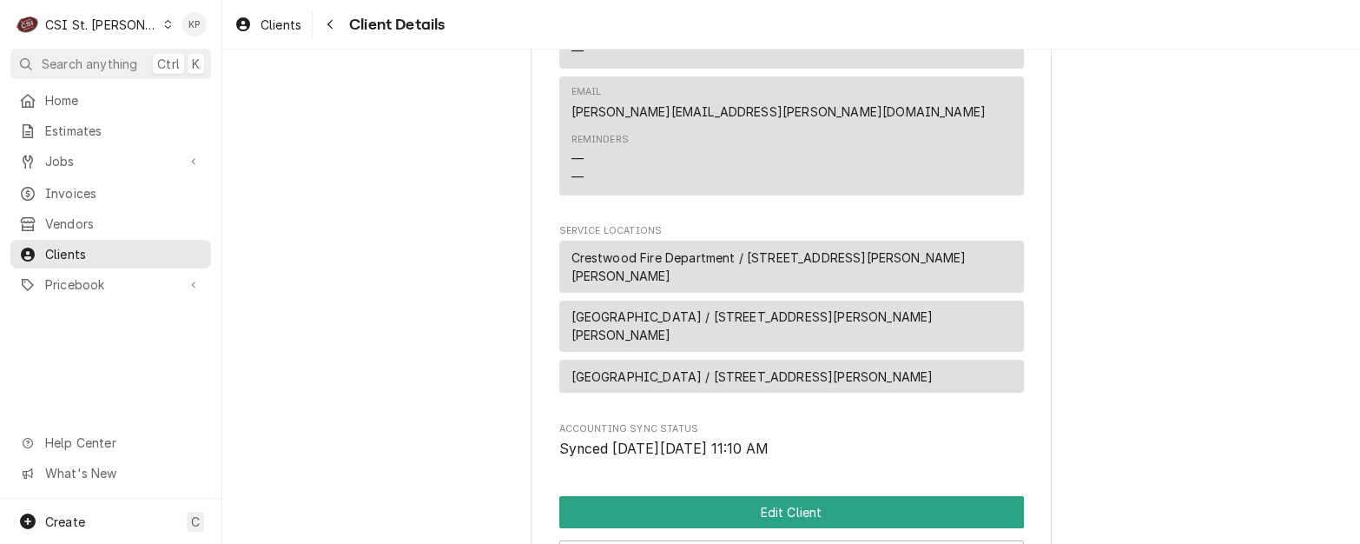
scroll to position [717, 0]
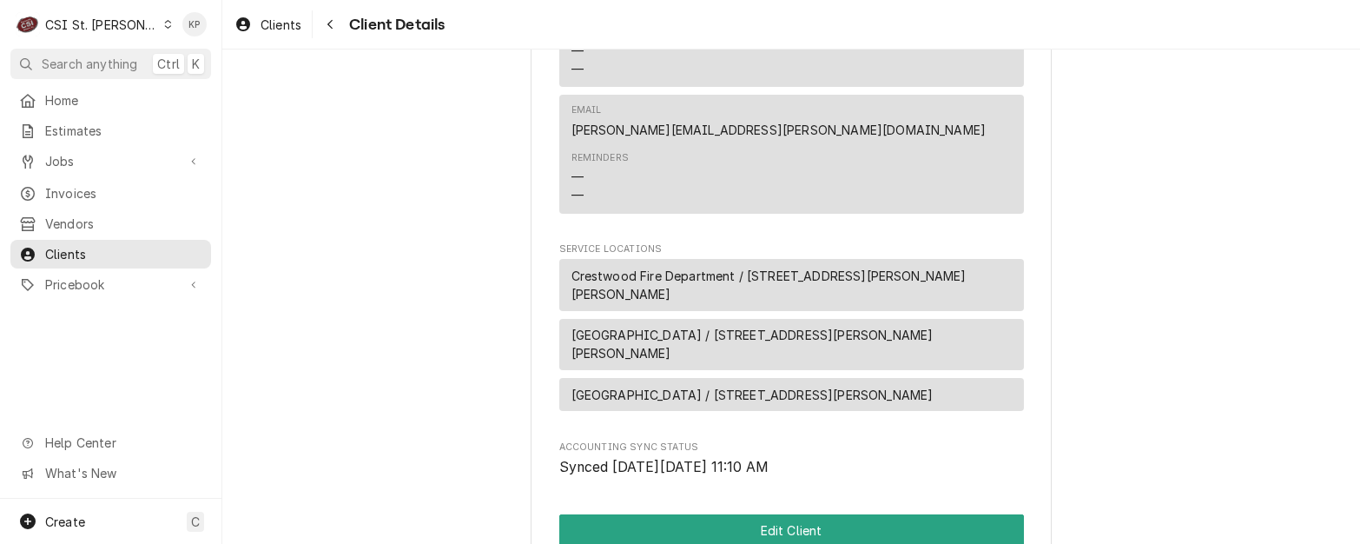
click at [769, 326] on span "Crestwood Government Center / 1 Detjen Dr, St. Louis, MO 63126" at bounding box center [792, 344] width 440 height 36
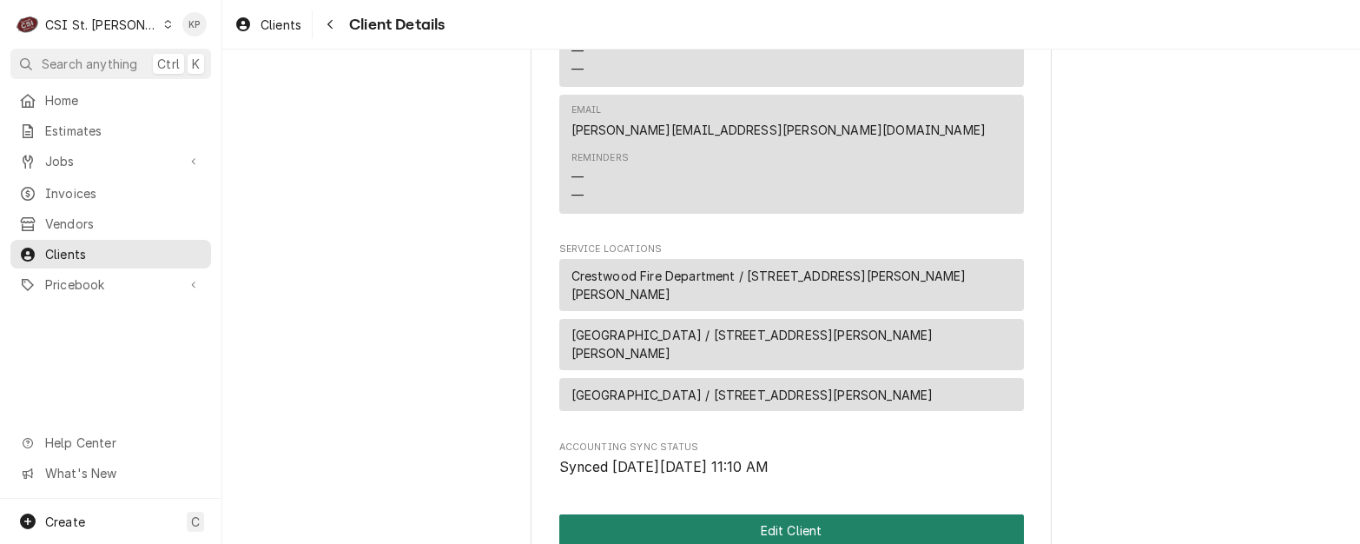
click at [709, 514] on button "Edit Client" at bounding box center [791, 530] width 465 height 32
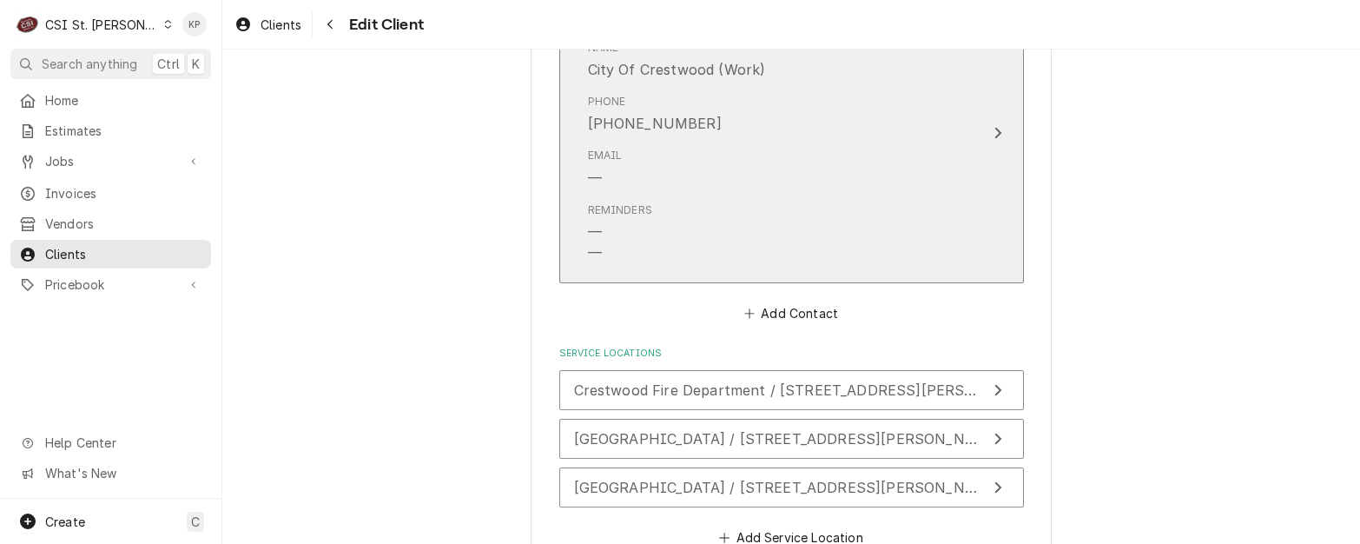
scroll to position [1824, 0]
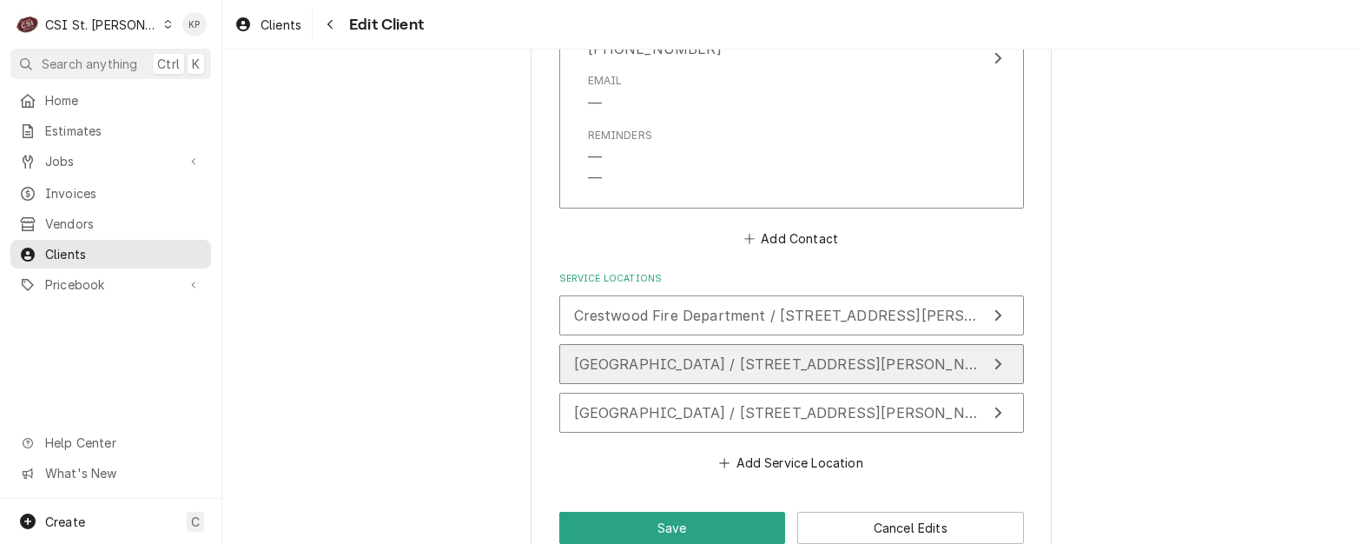
click at [700, 355] on span "Crestwood Government Center / 1 Detjen Dr, St. Louis, MO 63126" at bounding box center [848, 363] width 549 height 17
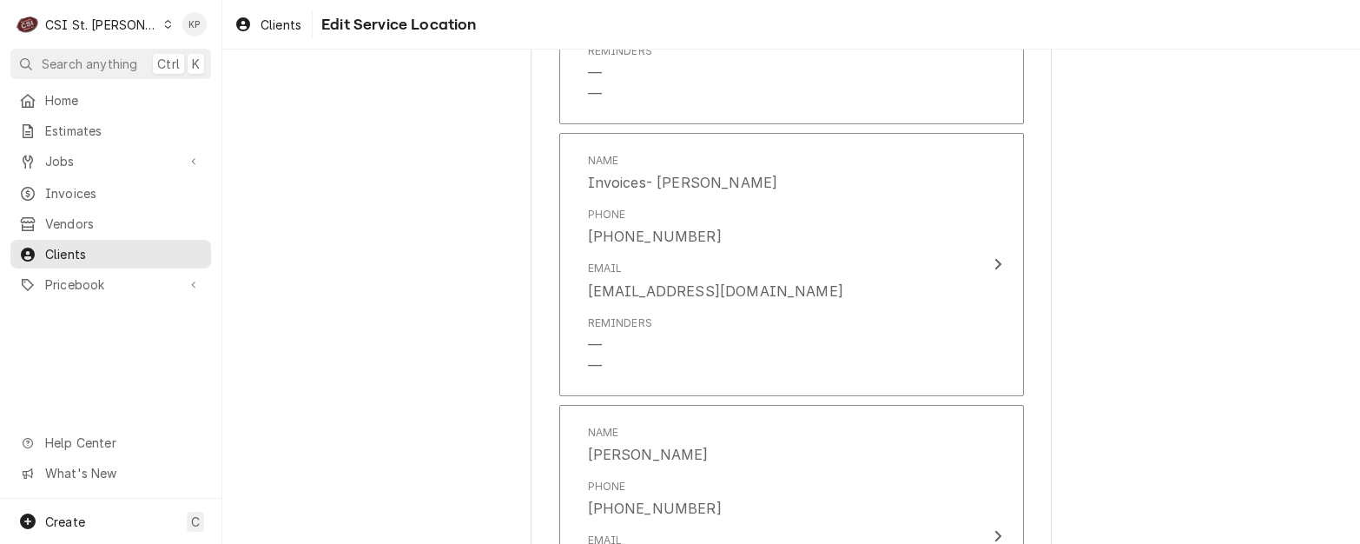
scroll to position [1477, 0]
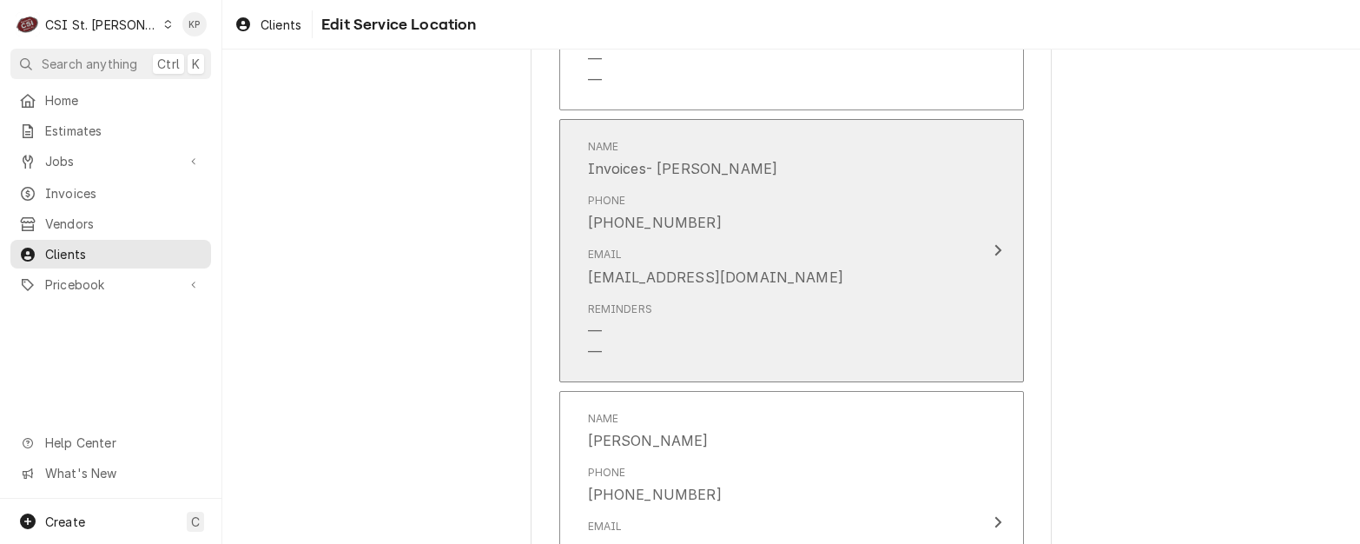
click at [918, 307] on div "Reminders — —" at bounding box center [773, 331] width 371 height 75
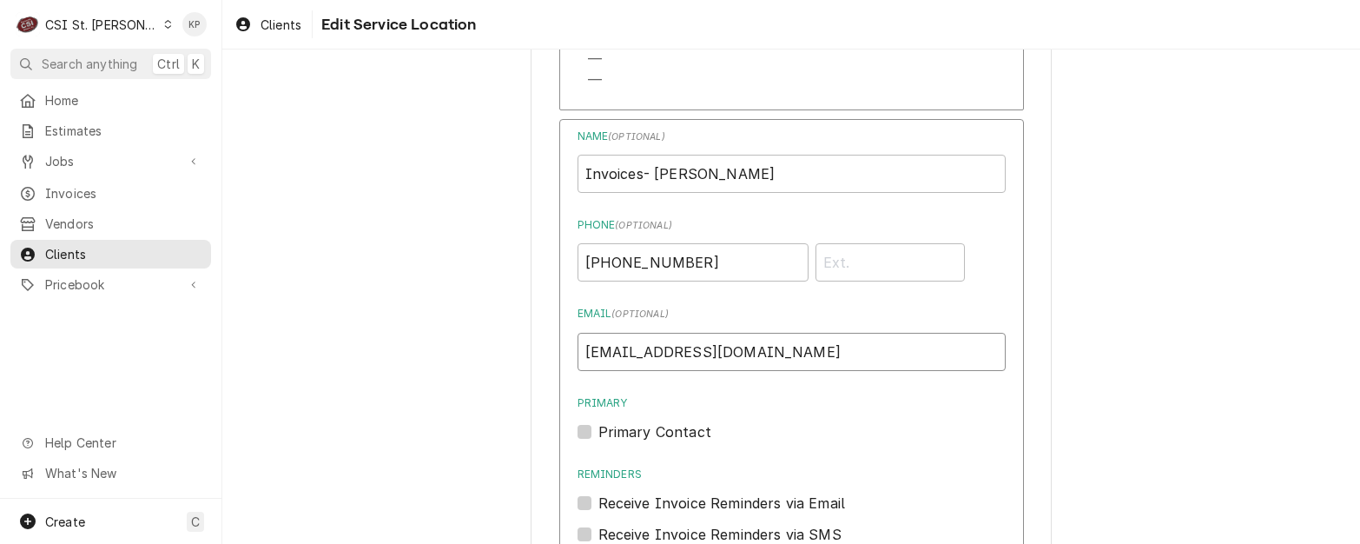
drag, startPoint x: 799, startPoint y: 352, endPoint x: 550, endPoint y: 354, distance: 249.3
click at [851, 427] on div "Primary Contact" at bounding box center [792, 431] width 428 height 21
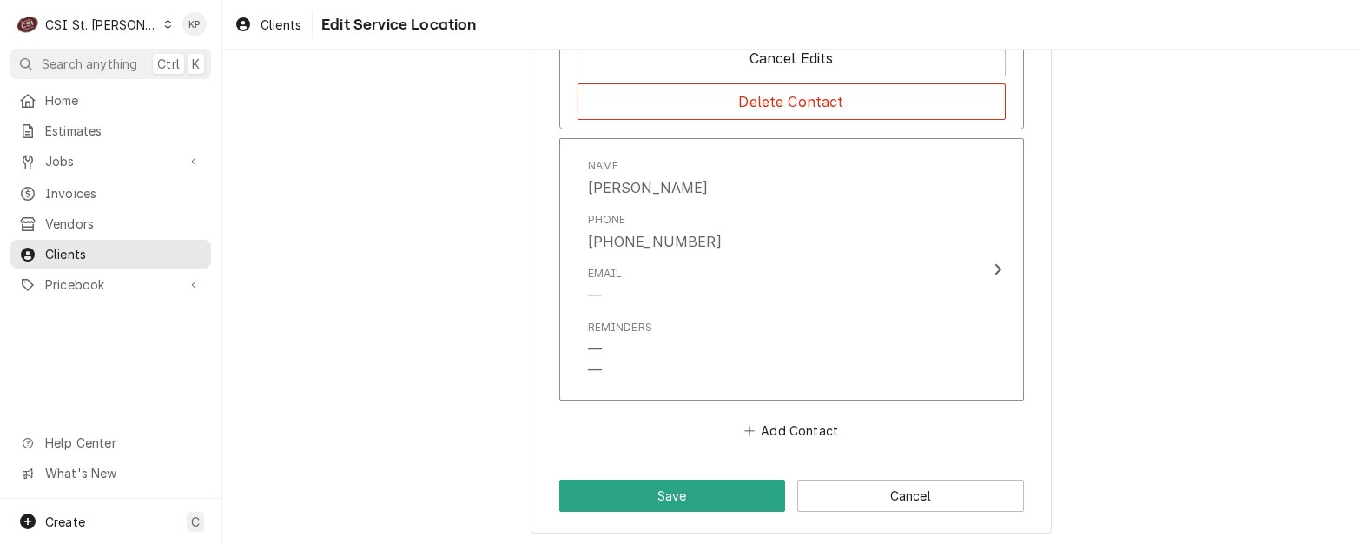
scroll to position [2121, 0]
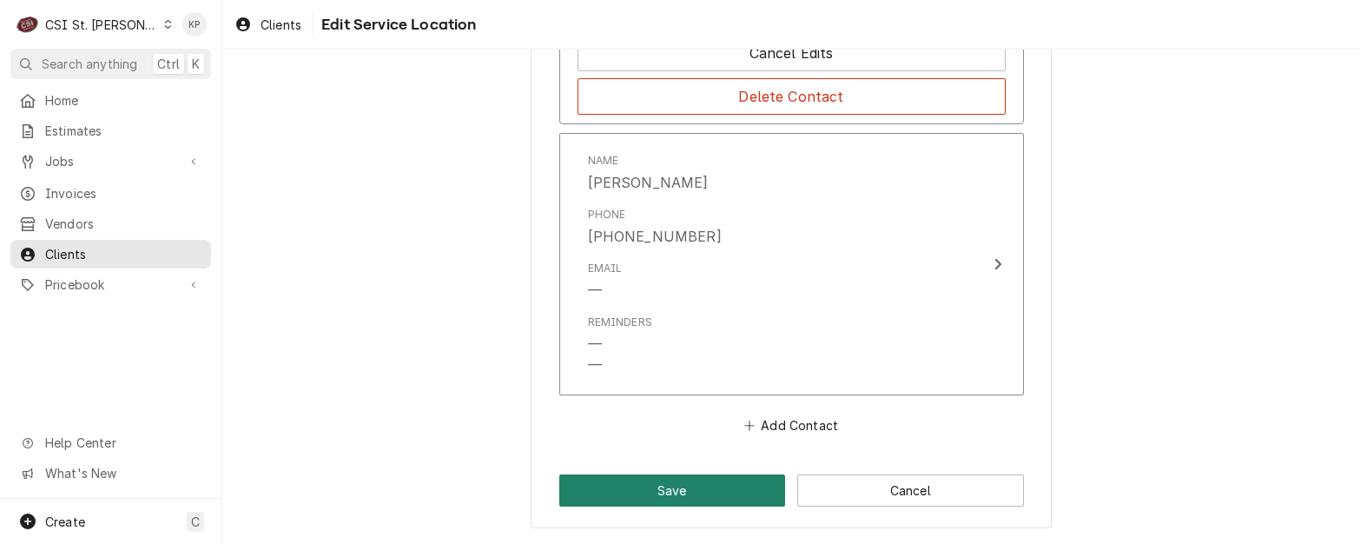
click at [747, 475] on button "Save" at bounding box center [672, 490] width 227 height 32
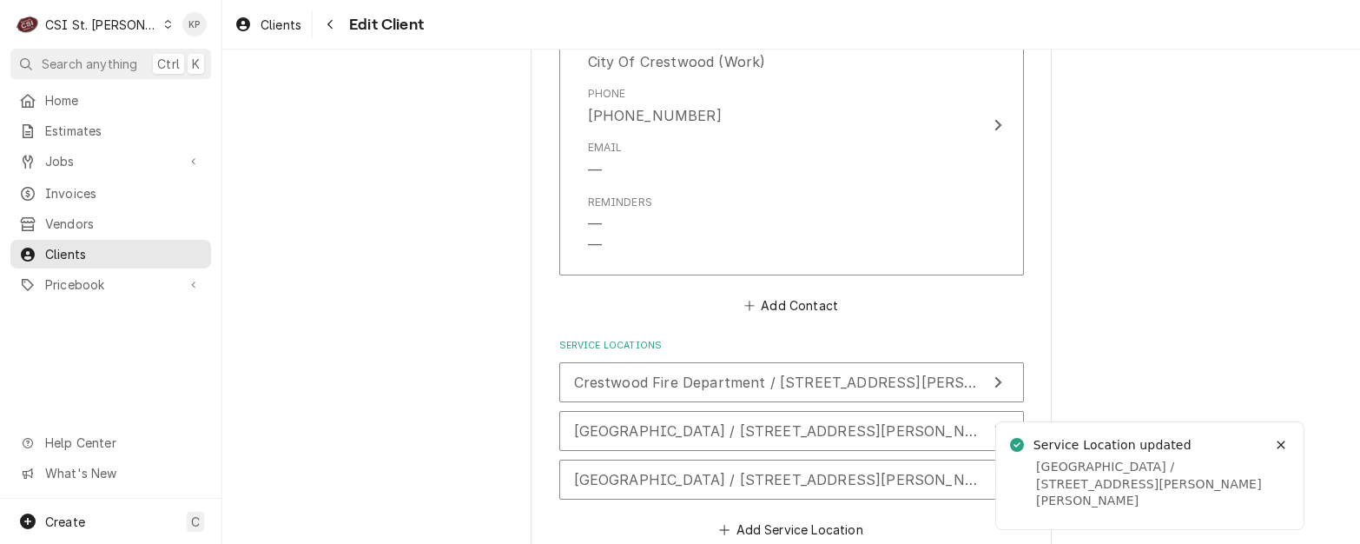
scroll to position [1841, 0]
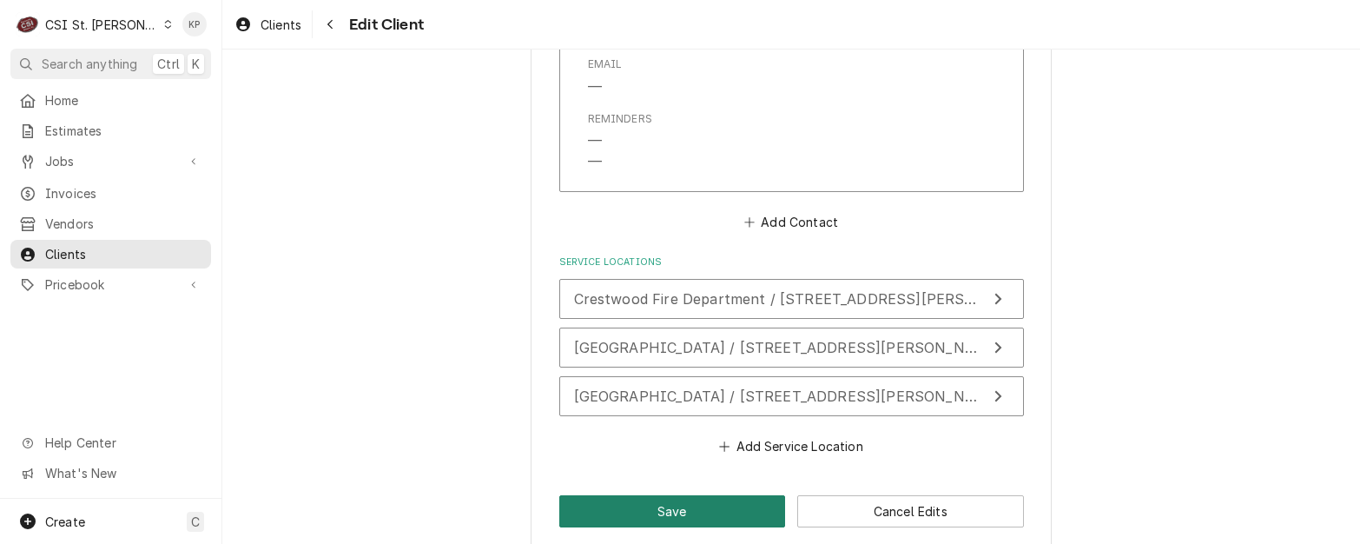
click at [691, 495] on button "Save" at bounding box center [672, 511] width 227 height 32
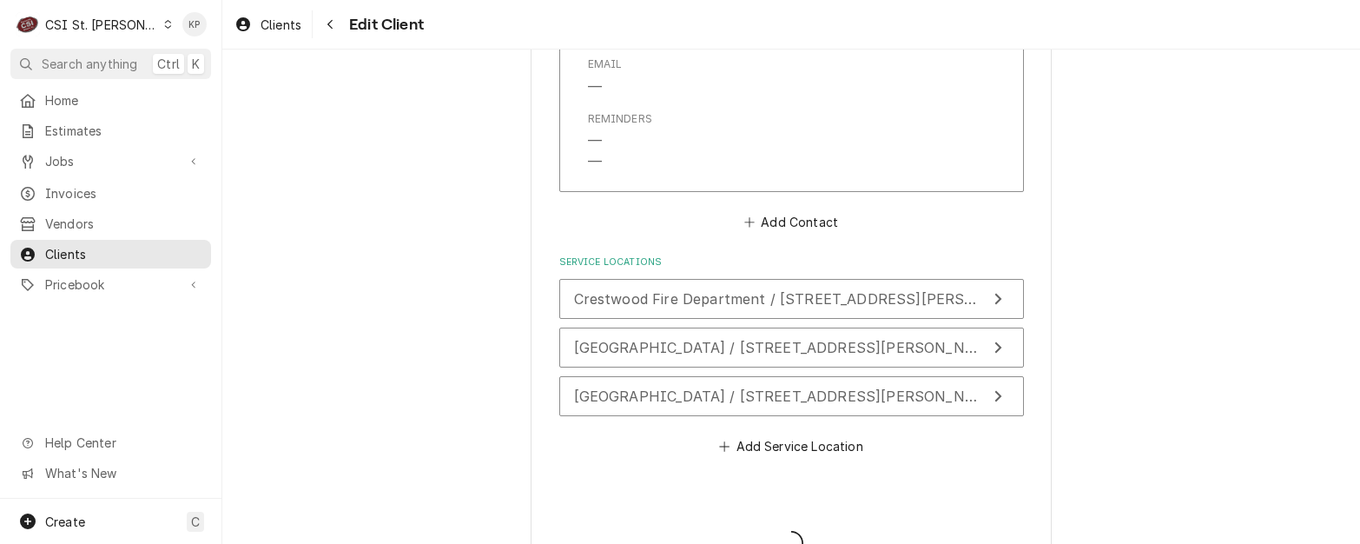
type textarea "x"
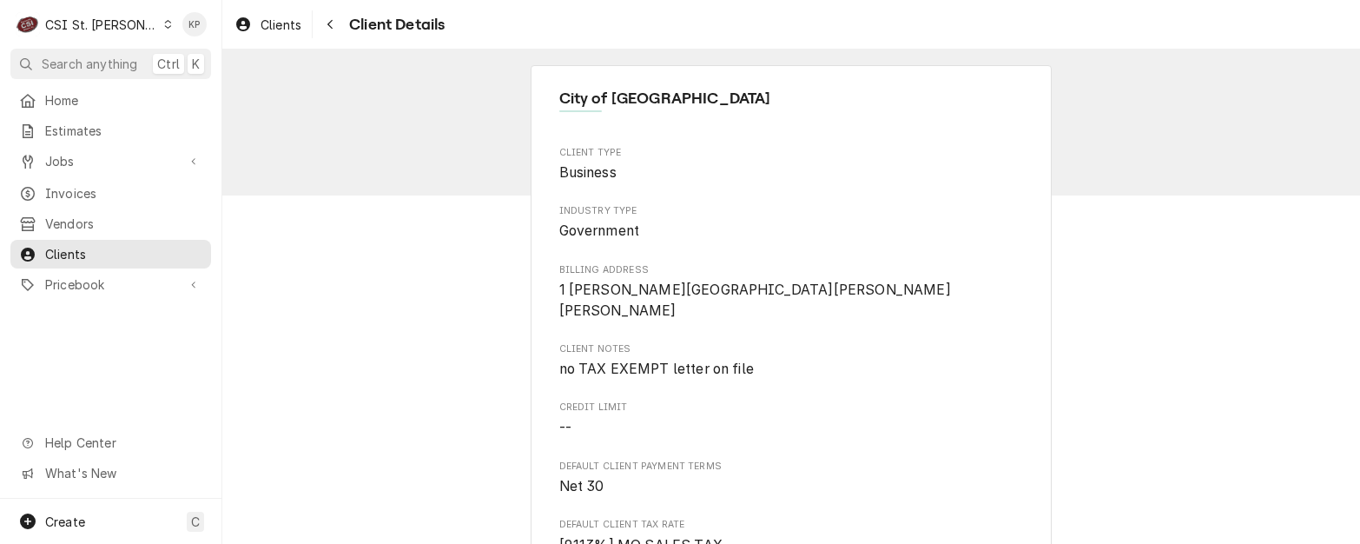
click at [164, 20] on icon "Dynamic Content Wrapper" at bounding box center [168, 24] width 8 height 9
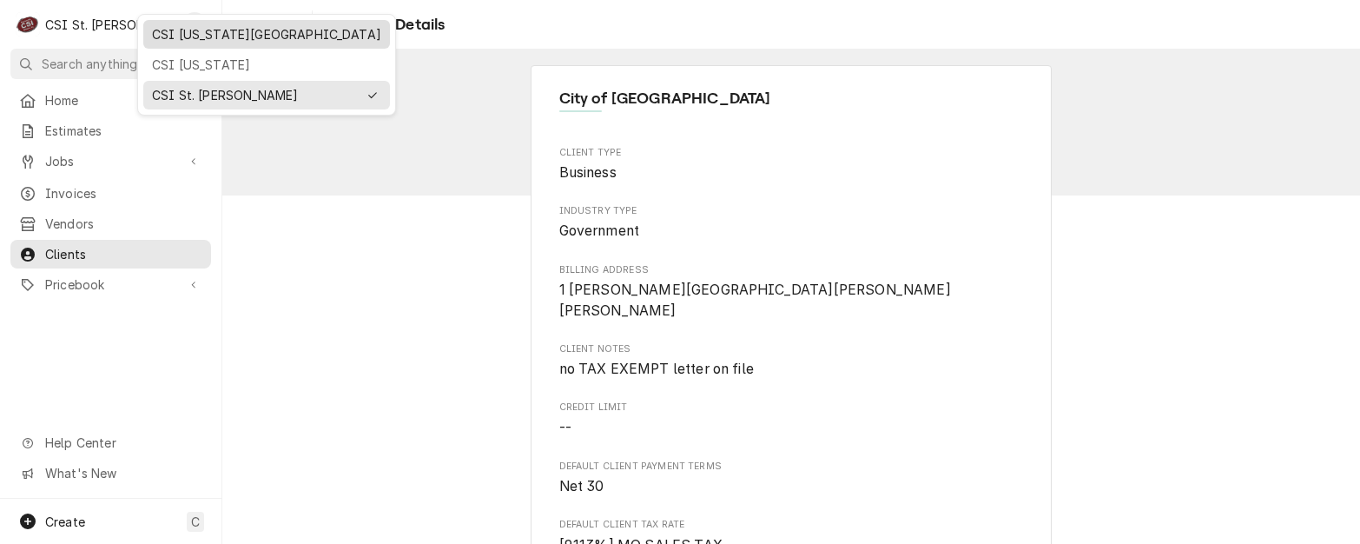
click at [178, 36] on div "CSI Kansas City" at bounding box center [266, 34] width 229 height 18
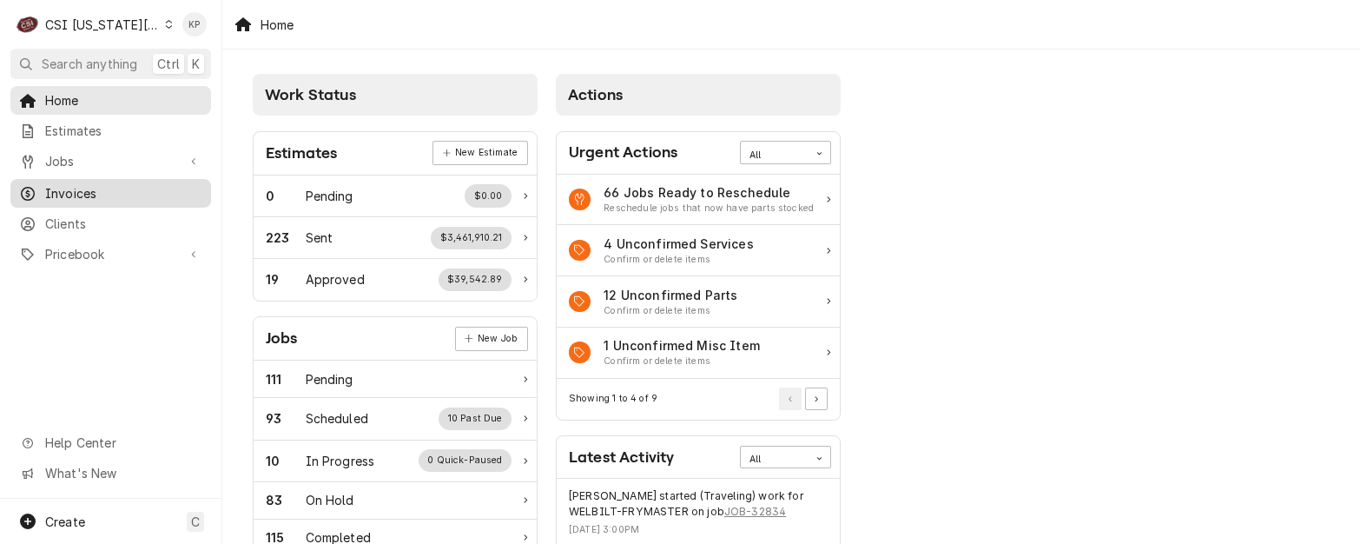
click at [90, 189] on span "Invoices" at bounding box center [123, 193] width 157 height 18
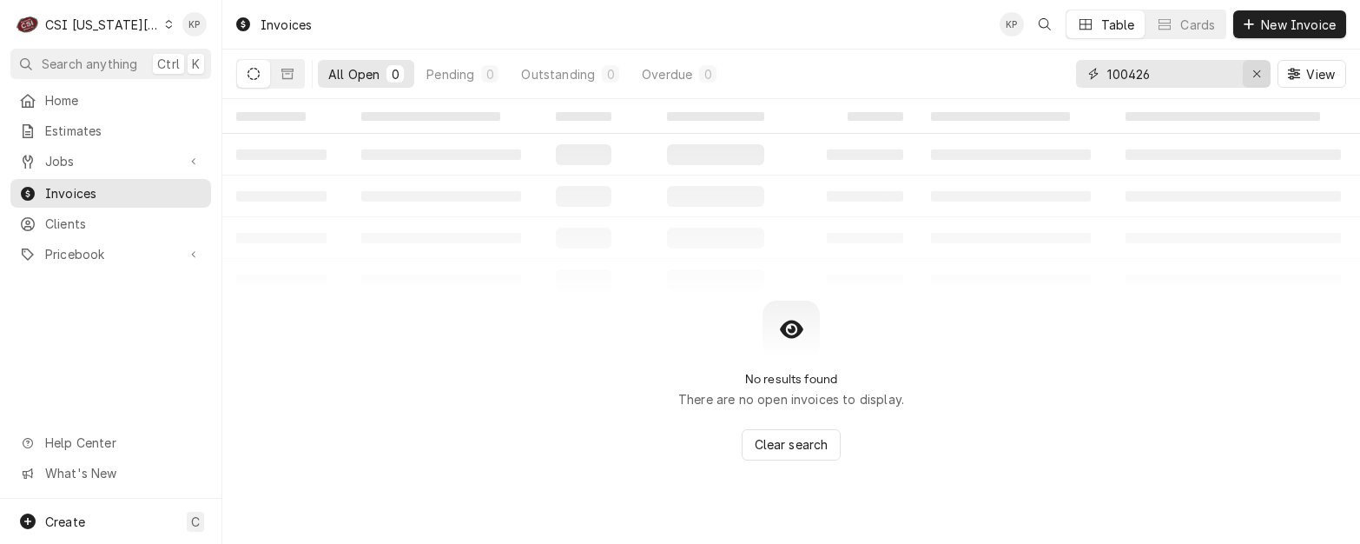
click at [1253, 71] on icon "Erase input" at bounding box center [1258, 74] width 10 height 12
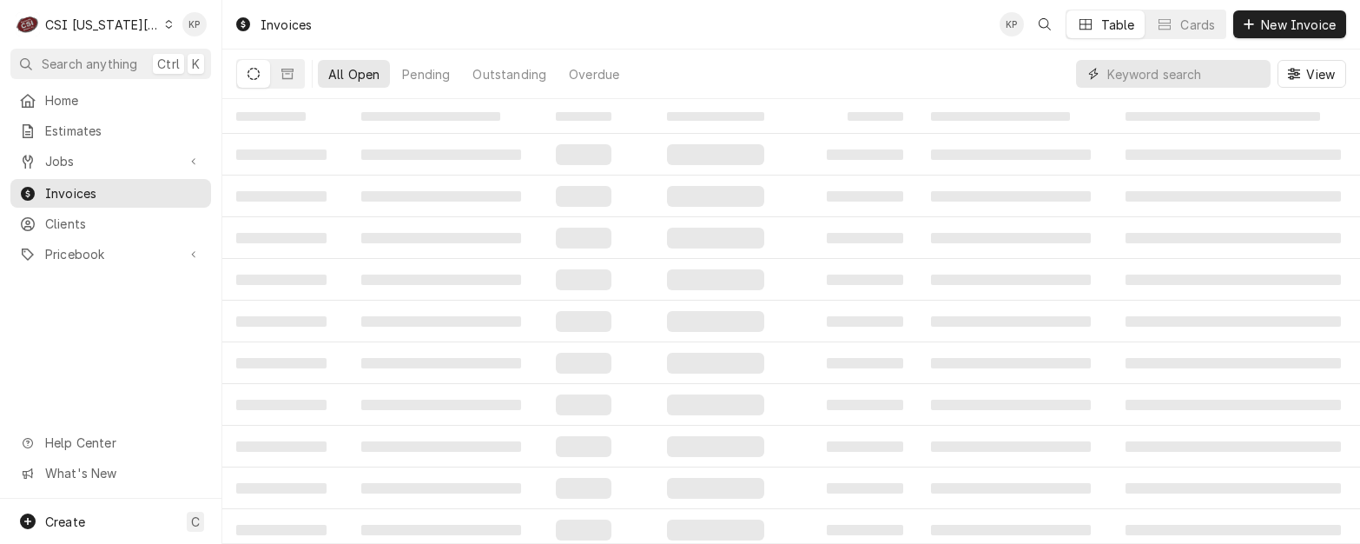
click at [1207, 70] on input "Dynamic Content Wrapper" at bounding box center [1185, 74] width 155 height 28
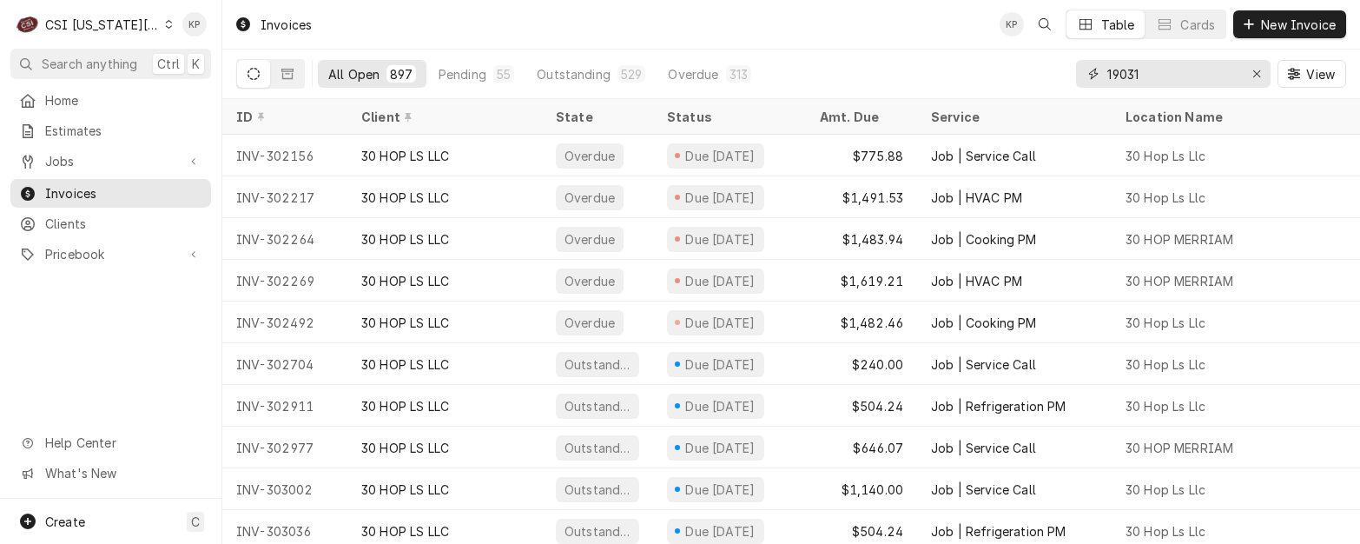
type input "19031"
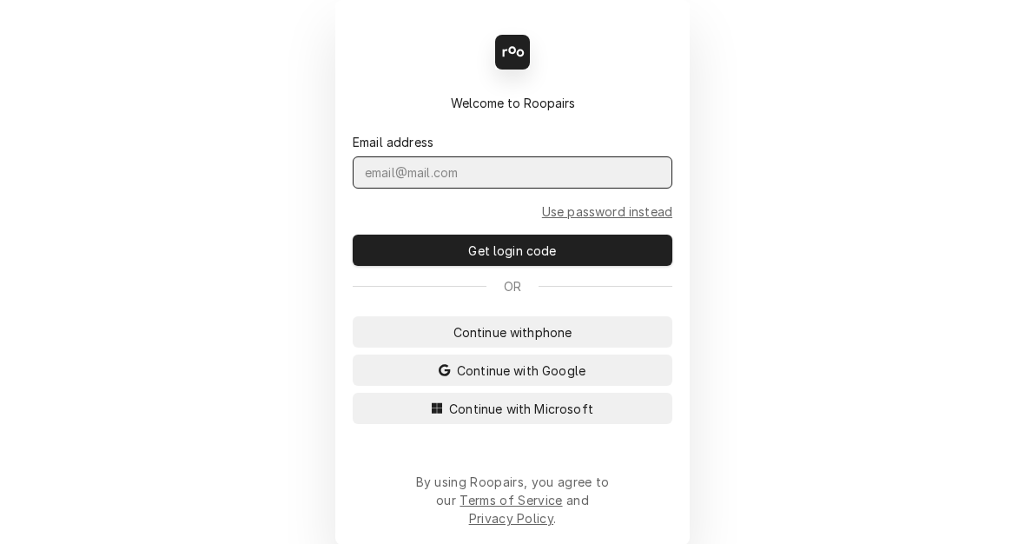
click at [426, 182] on input "Dynamic Content Wrapper" at bounding box center [513, 172] width 320 height 32
type input "[EMAIL_ADDRESS][PERSON_NAME][DOMAIN_NAME]"
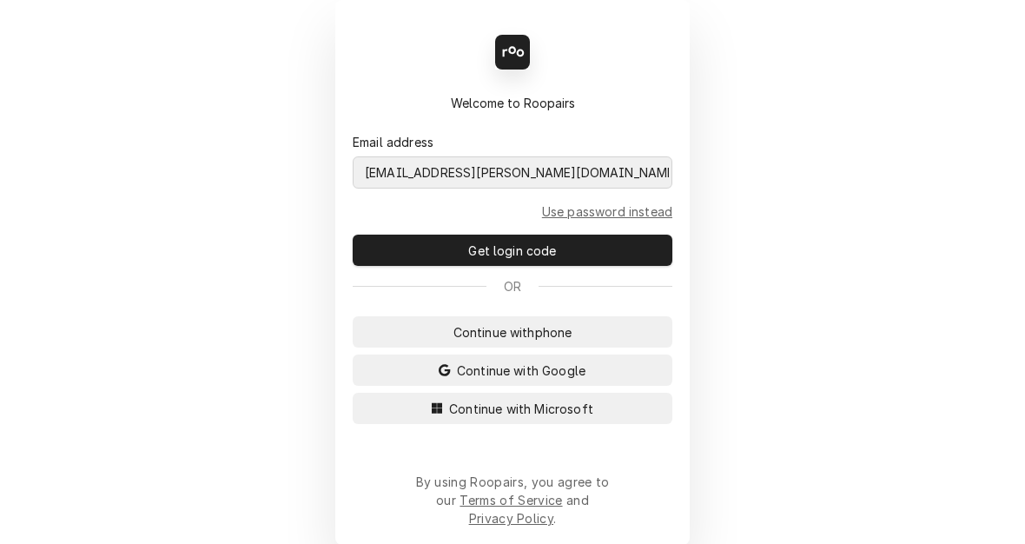
click at [353, 393] on button "Continue with Microsoft" at bounding box center [513, 408] width 320 height 31
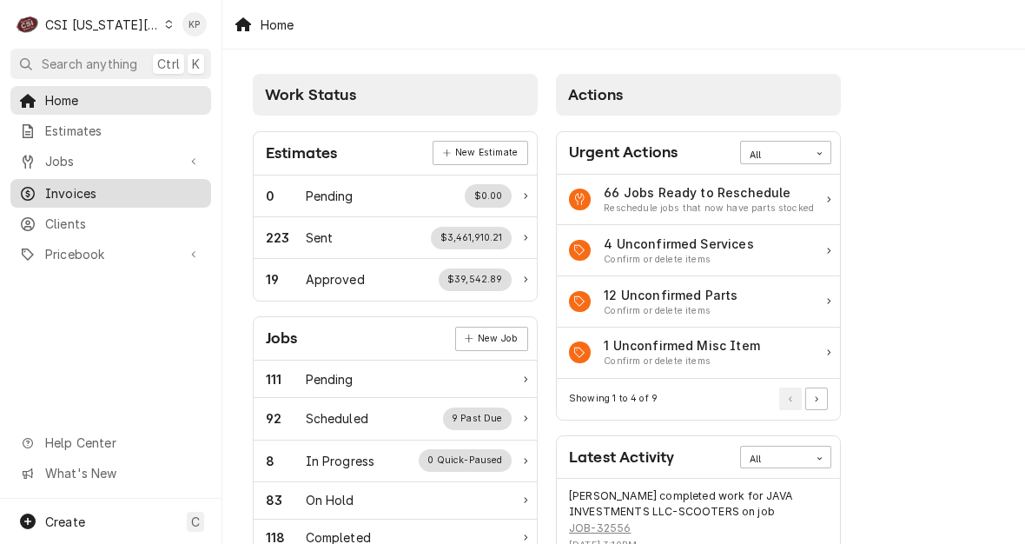
click at [79, 188] on span "Invoices" at bounding box center [123, 193] width 157 height 18
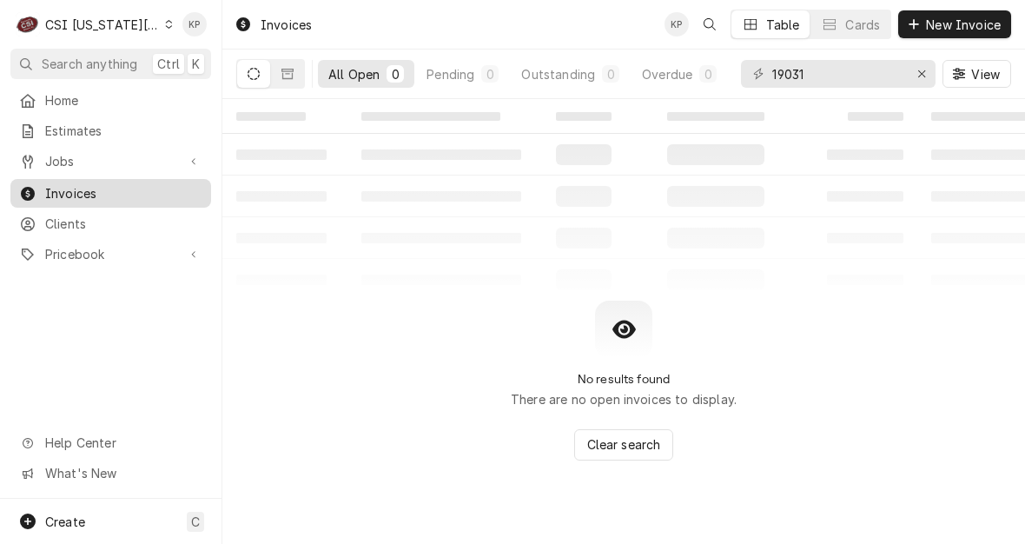
click at [68, 218] on span "Clients" at bounding box center [123, 224] width 157 height 18
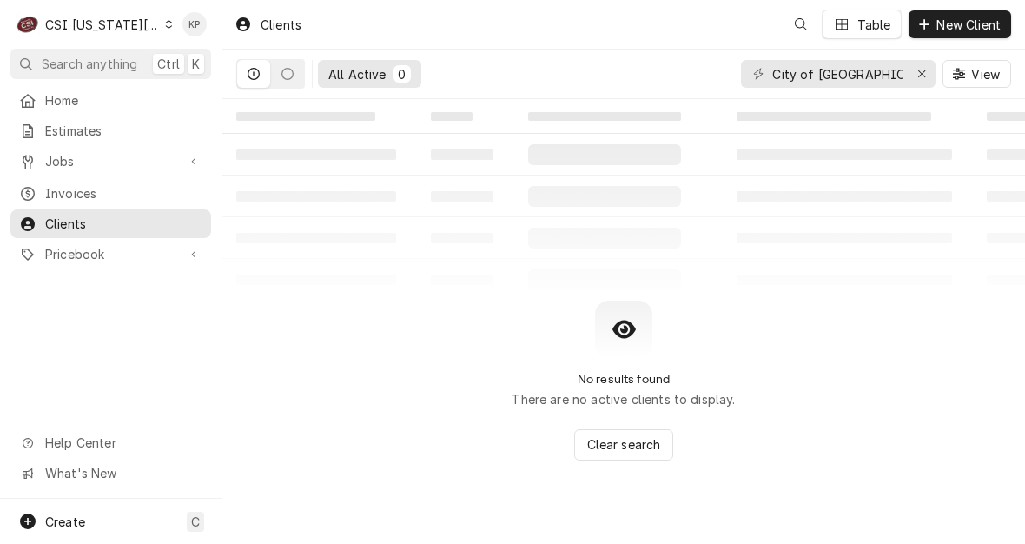
click at [299, 25] on div "Clients" at bounding box center [268, 24] width 81 height 29
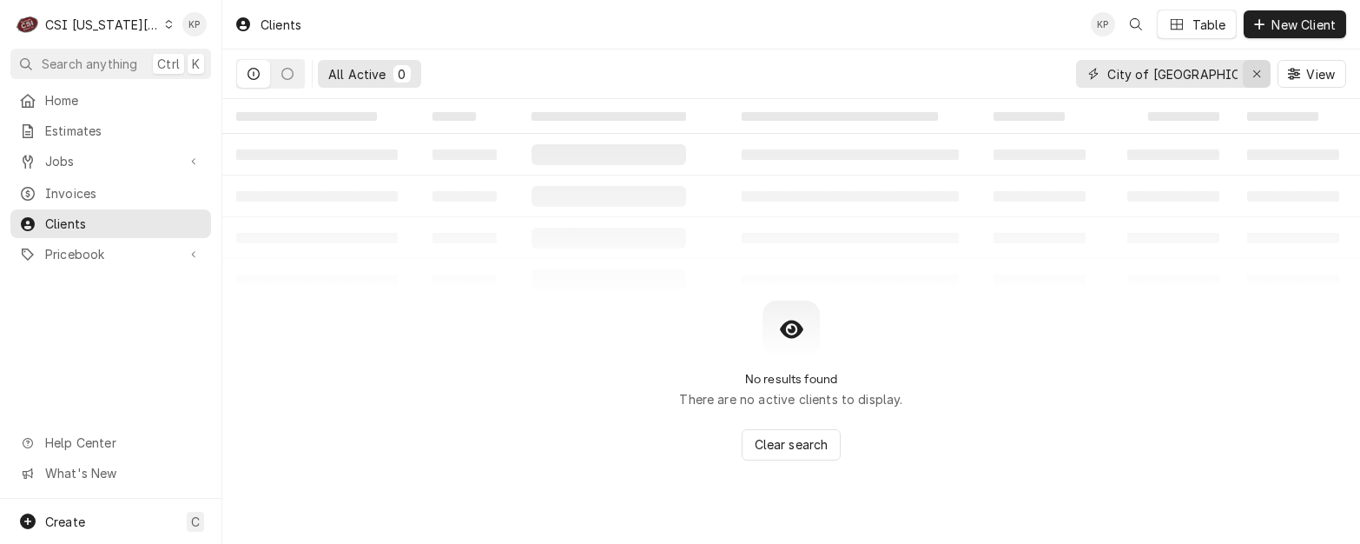
click at [1024, 67] on div "Erase input" at bounding box center [1256, 73] width 17 height 17
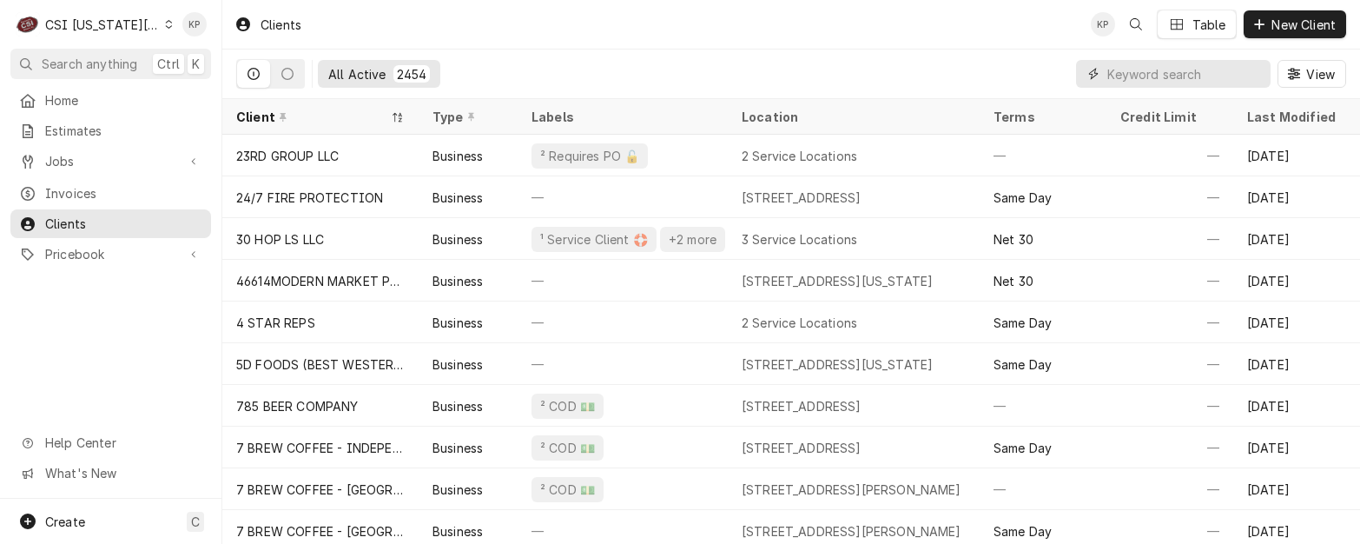
paste input "Veterans.Parkway.FSU@chick-fil-a.com"
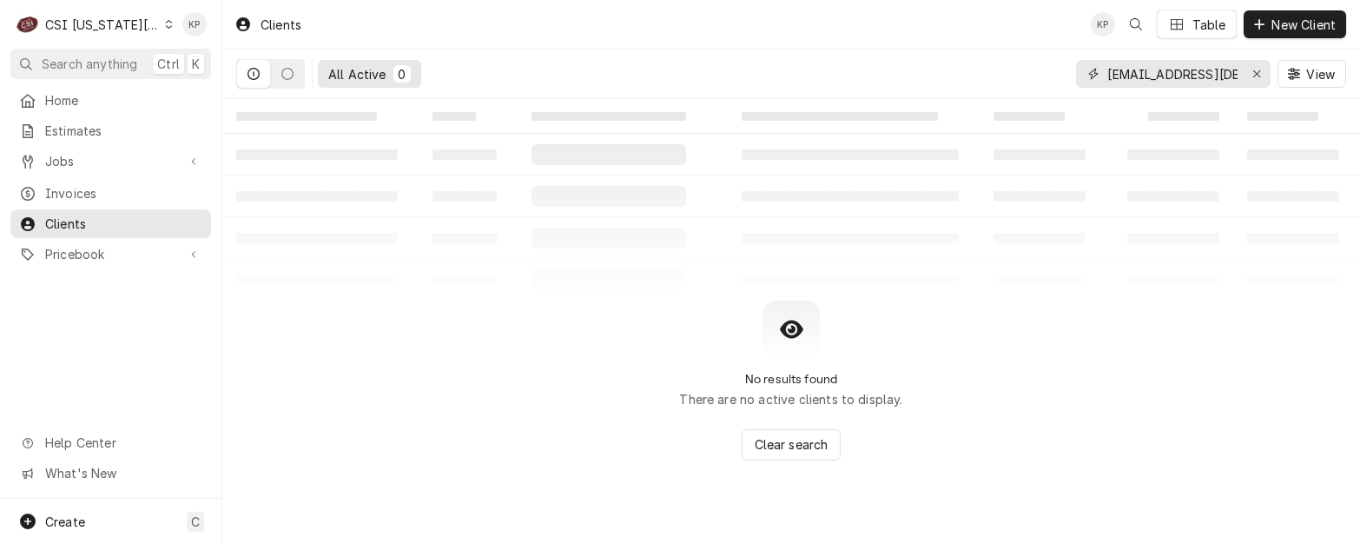
drag, startPoint x: 1147, startPoint y: 76, endPoint x: 1029, endPoint y: 72, distance: 118.2
click at [1024, 72] on div "All Active 0 Veterans.Parkway.FSU@chick-fil-a.com View" at bounding box center [791, 74] width 1110 height 49
type input "chick-fil-a.com"
click at [165, 25] on icon "Dynamic Content Wrapper" at bounding box center [169, 24] width 8 height 9
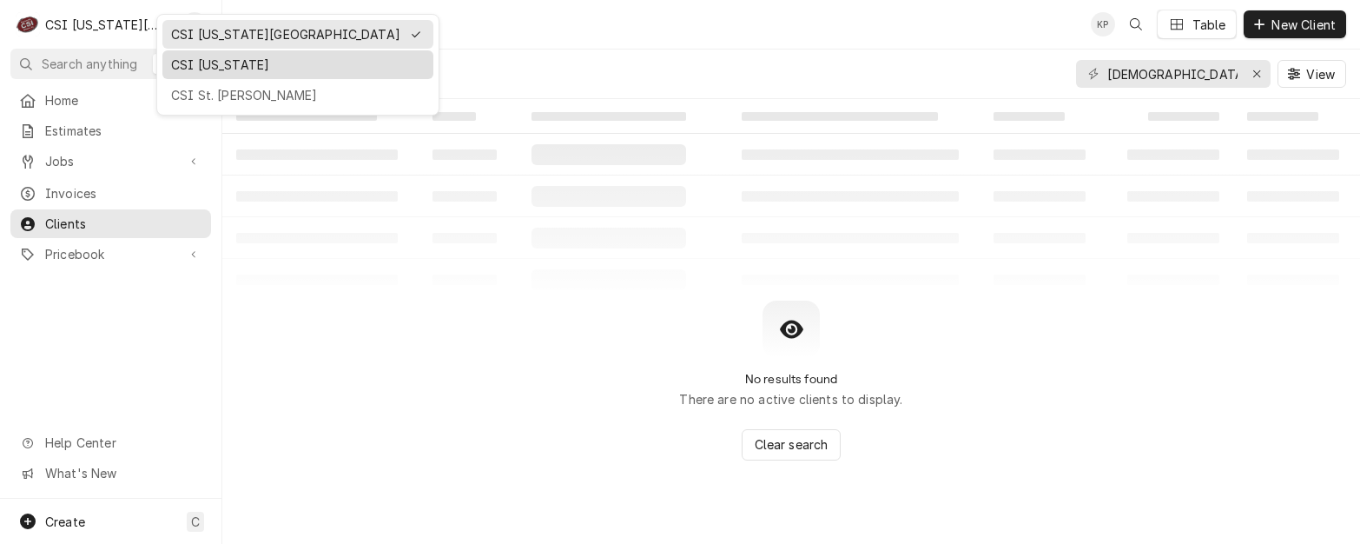
click at [194, 61] on div "CSI [US_STATE]" at bounding box center [298, 65] width 254 height 18
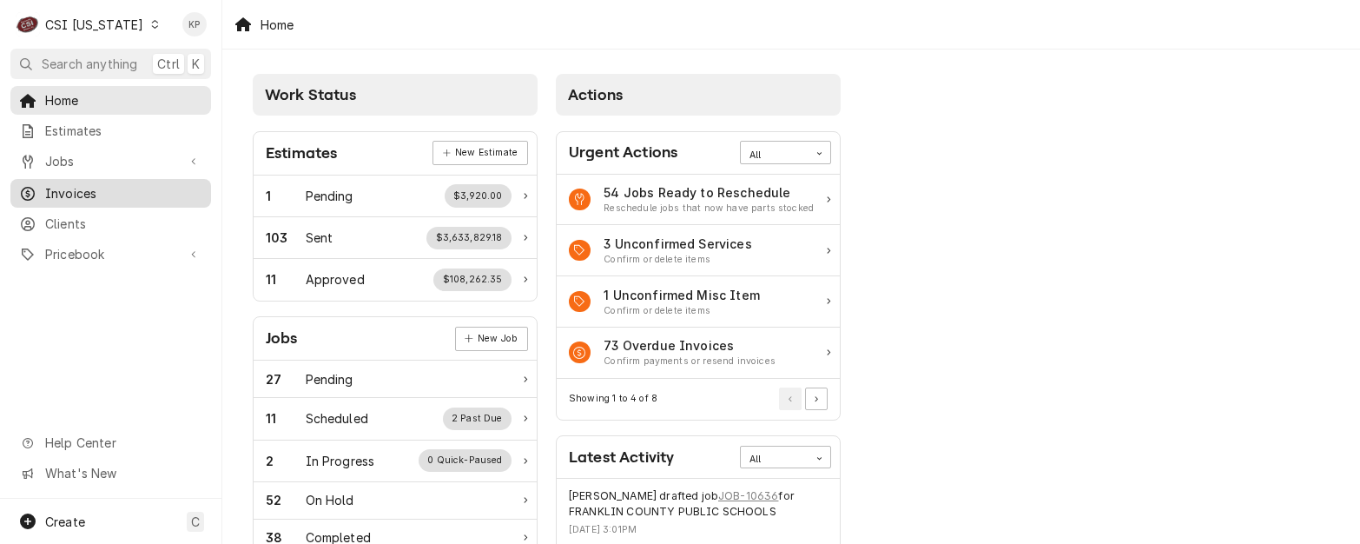
click at [79, 194] on span "Invoices" at bounding box center [123, 193] width 157 height 18
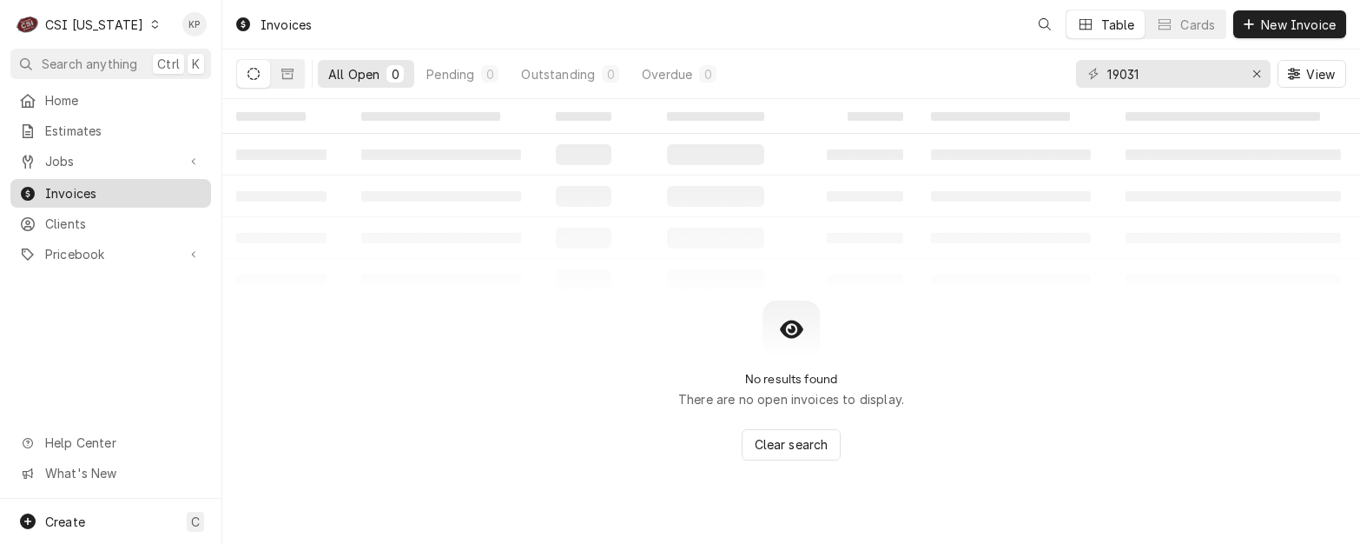
click at [81, 188] on span "Invoices" at bounding box center [123, 193] width 157 height 18
click at [1253, 77] on icon "Erase input" at bounding box center [1258, 74] width 10 height 12
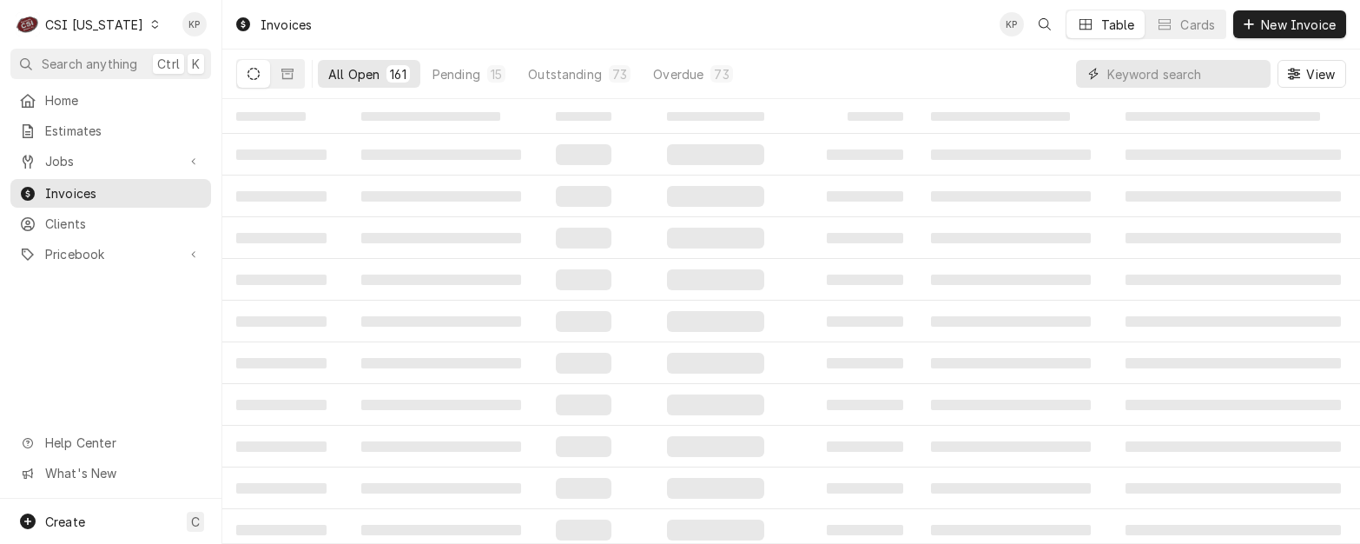
click at [1185, 77] on input "Dynamic Content Wrapper" at bounding box center [1185, 74] width 155 height 28
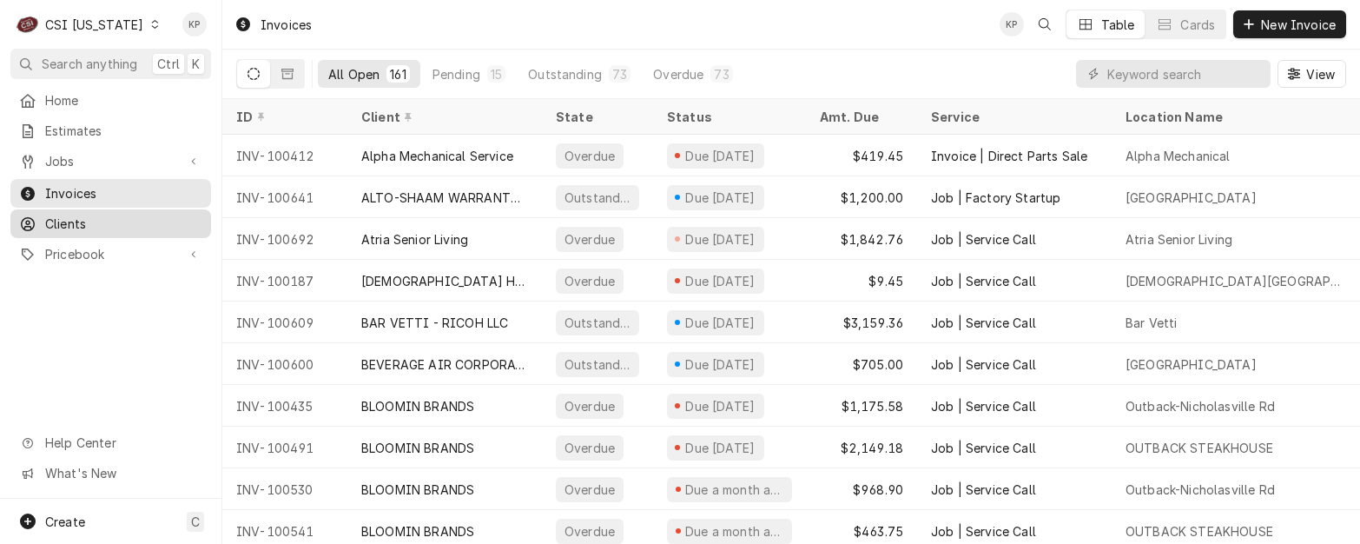
click at [89, 215] on span "Clients" at bounding box center [123, 224] width 157 height 18
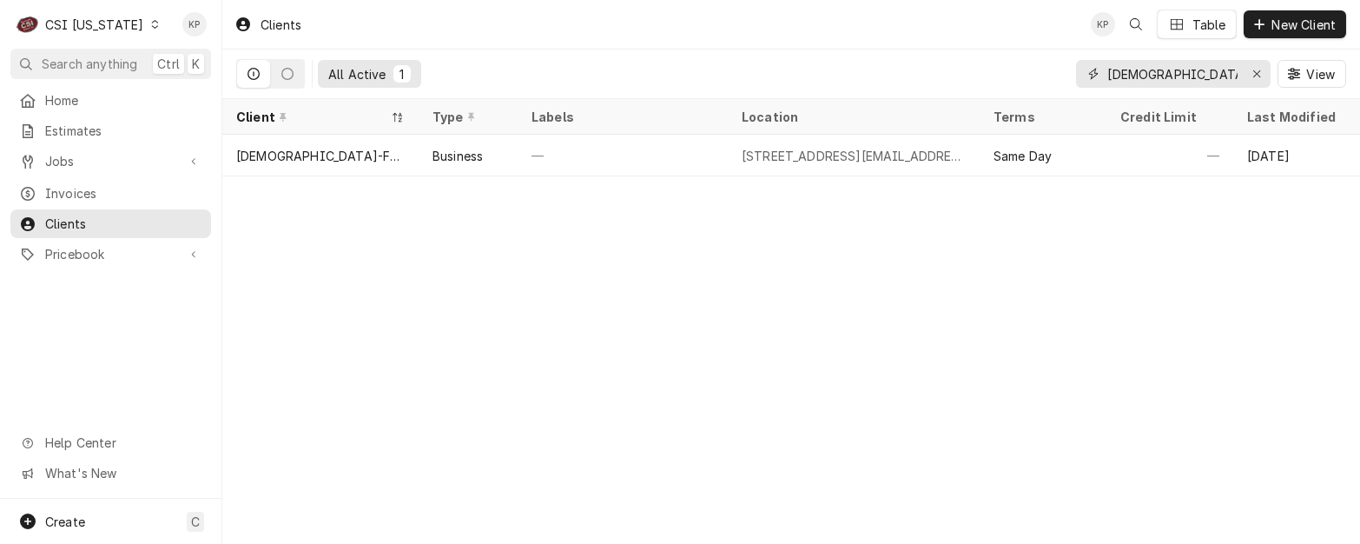
drag, startPoint x: 1256, startPoint y: 72, endPoint x: 1245, endPoint y: 72, distance: 11.3
click at [1256, 72] on icon "Erase input" at bounding box center [1258, 74] width 10 height 12
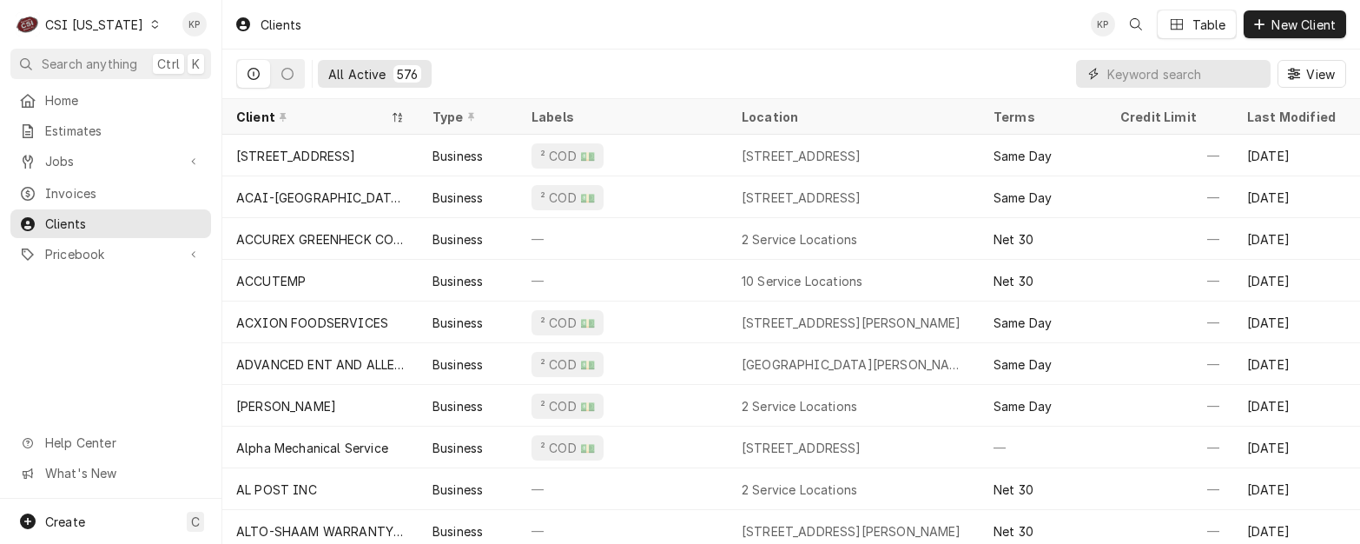
paste input "[DEMOGRAPHIC_DATA]-FIL-A - [GEOGRAPHIC_DATA]"
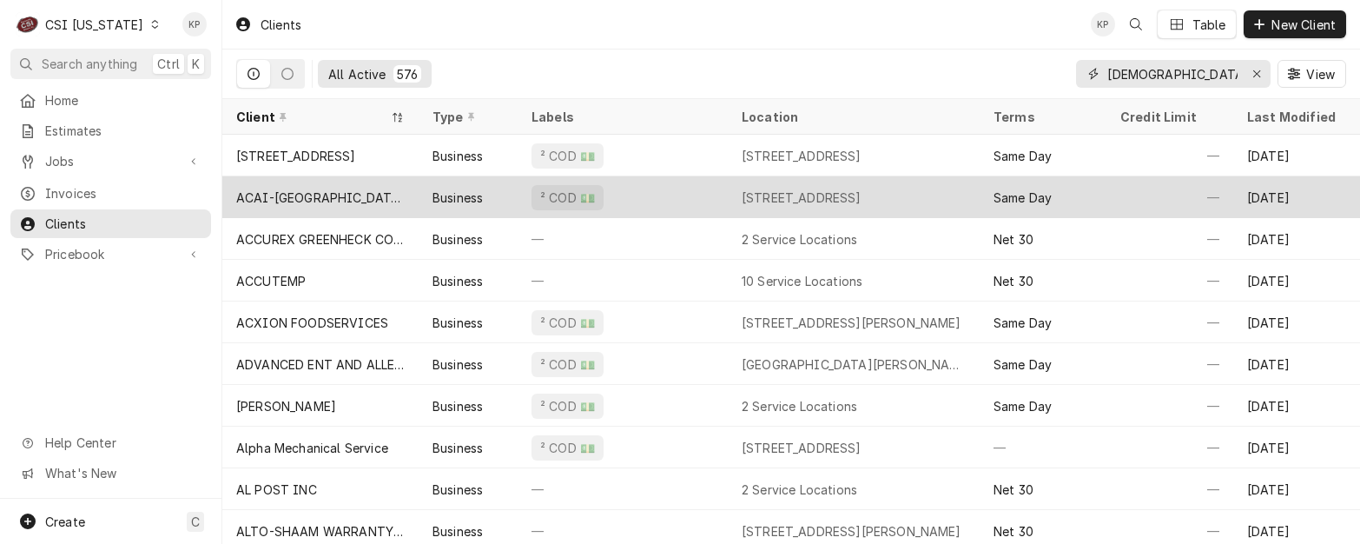
scroll to position [0, 91]
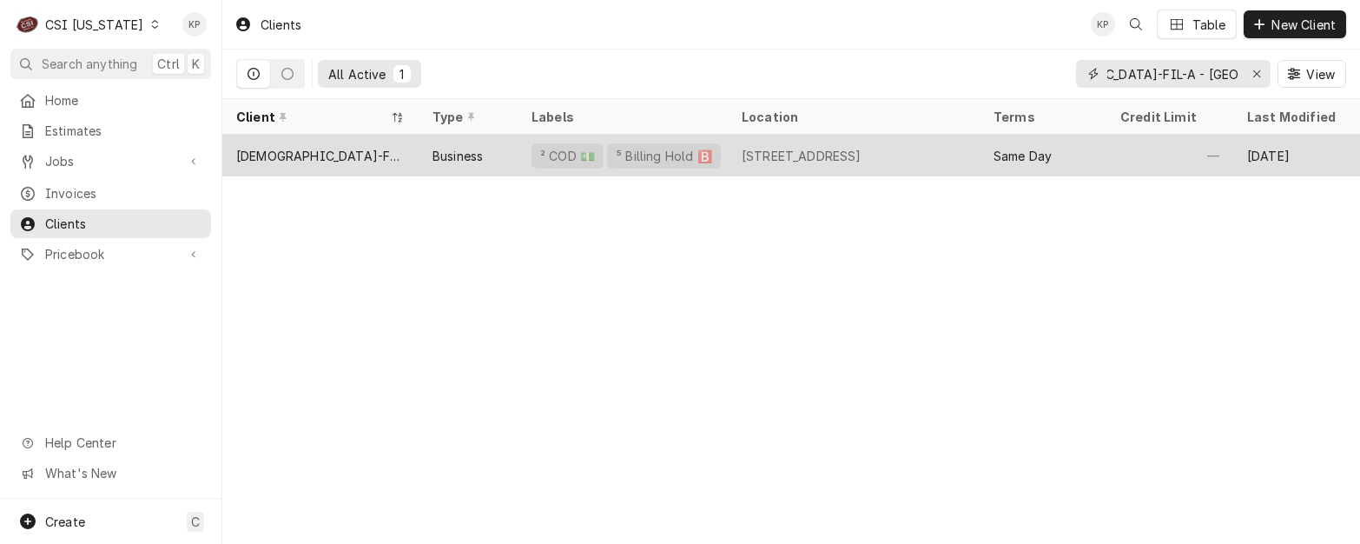
type input "[DEMOGRAPHIC_DATA]-FIL-A - [GEOGRAPHIC_DATA]"
click at [376, 153] on div "[DEMOGRAPHIC_DATA]-FIL-A - [GEOGRAPHIC_DATA]" at bounding box center [320, 156] width 169 height 18
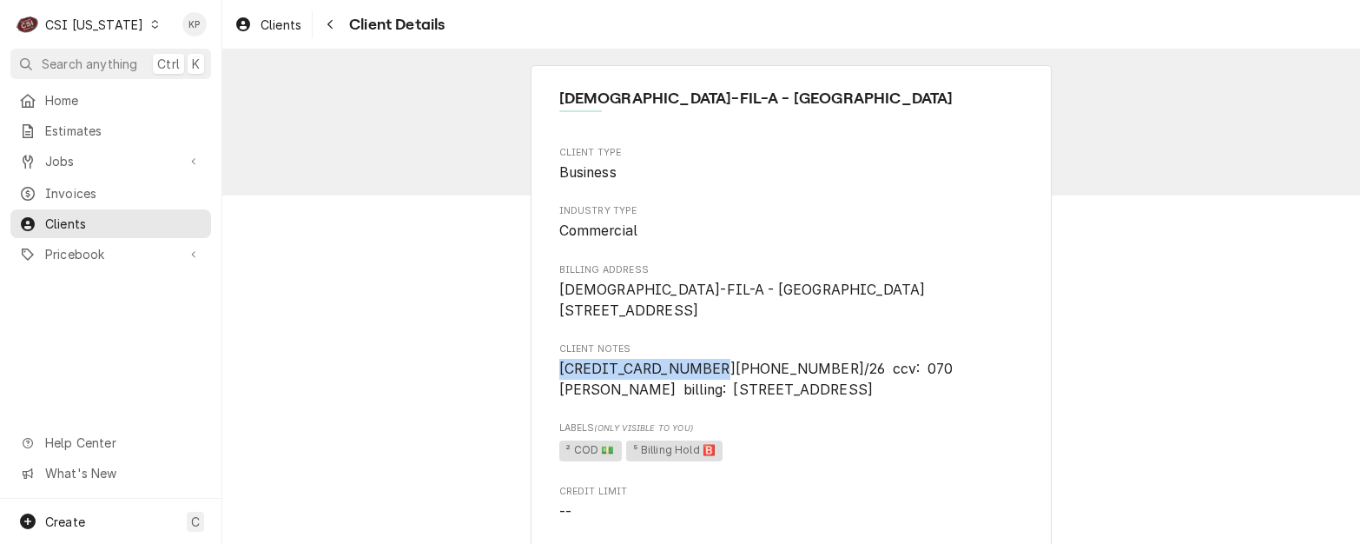
drag, startPoint x: 692, startPoint y: 388, endPoint x: 550, endPoint y: 385, distance: 142.5
drag, startPoint x: 550, startPoint y: 385, endPoint x: 598, endPoint y: 386, distance: 48.7
copy span "4154 1779 6283 2210"
drag, startPoint x: 781, startPoint y: 443, endPoint x: 769, endPoint y: 437, distance: 13.6
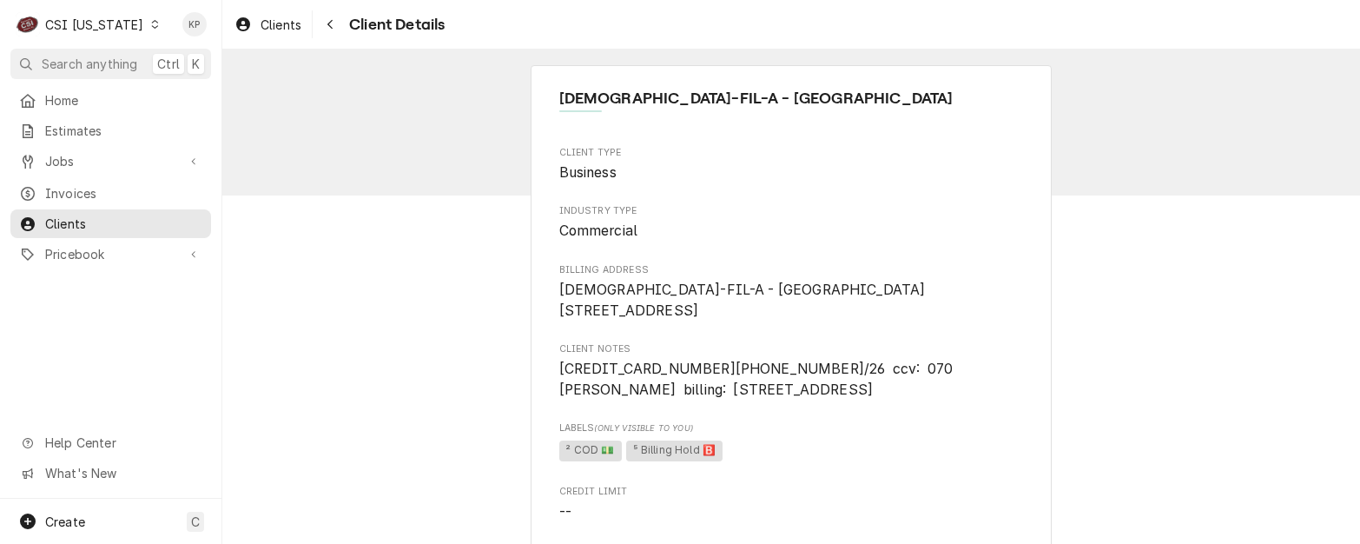
click at [781, 435] on span "Labels (Only Visible to You)" at bounding box center [791, 428] width 465 height 14
drag, startPoint x: 562, startPoint y: 287, endPoint x: 794, endPoint y: 287, distance: 231.9
click at [794, 287] on span "CHICK-FIL-A - VETERANS PARKWAY 1320 Veterans Pkwy Clarksville, IN 47129" at bounding box center [742, 299] width 367 height 37
copy span "[DEMOGRAPHIC_DATA]-FIL-A - [GEOGRAPHIC_DATA]"
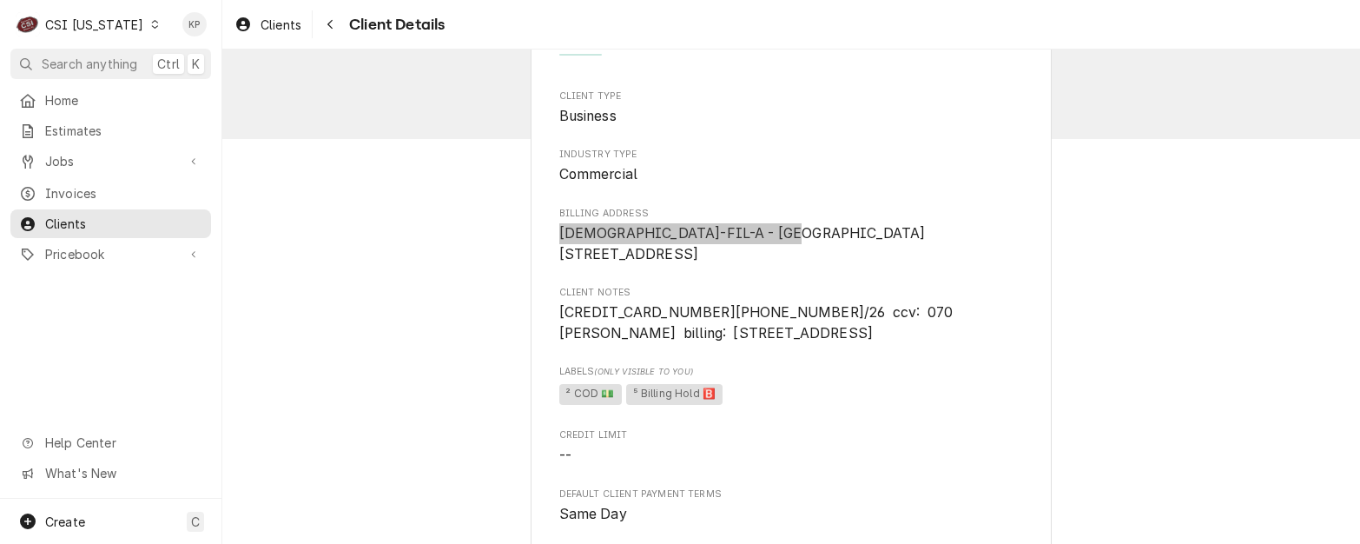
scroll to position [87, 0]
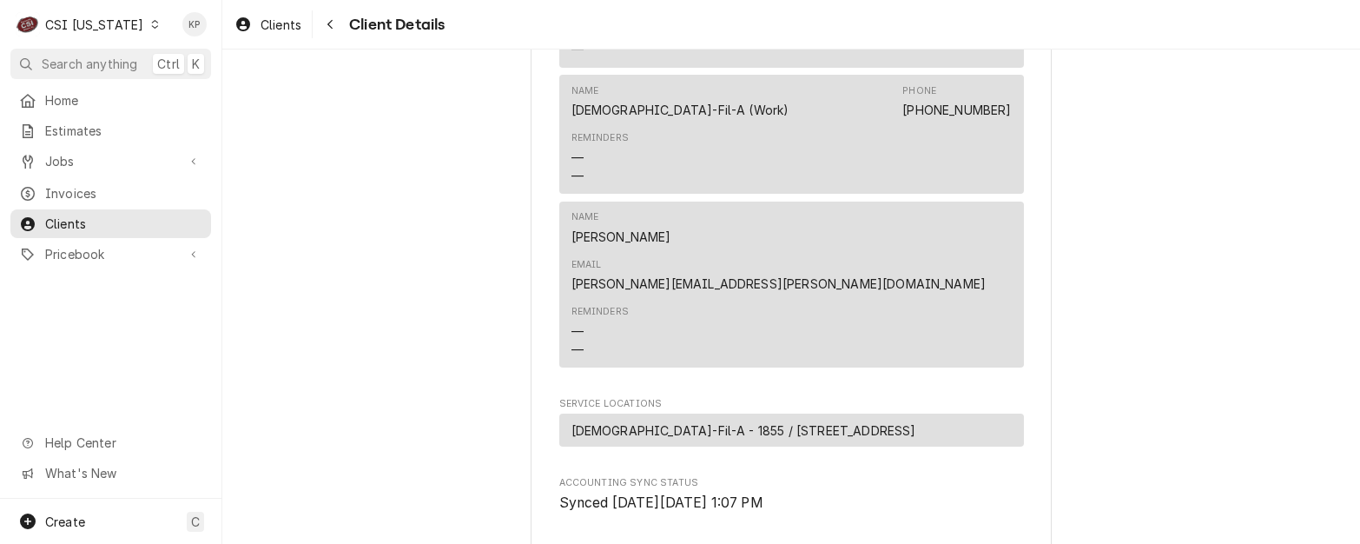
scroll to position [1041, 0]
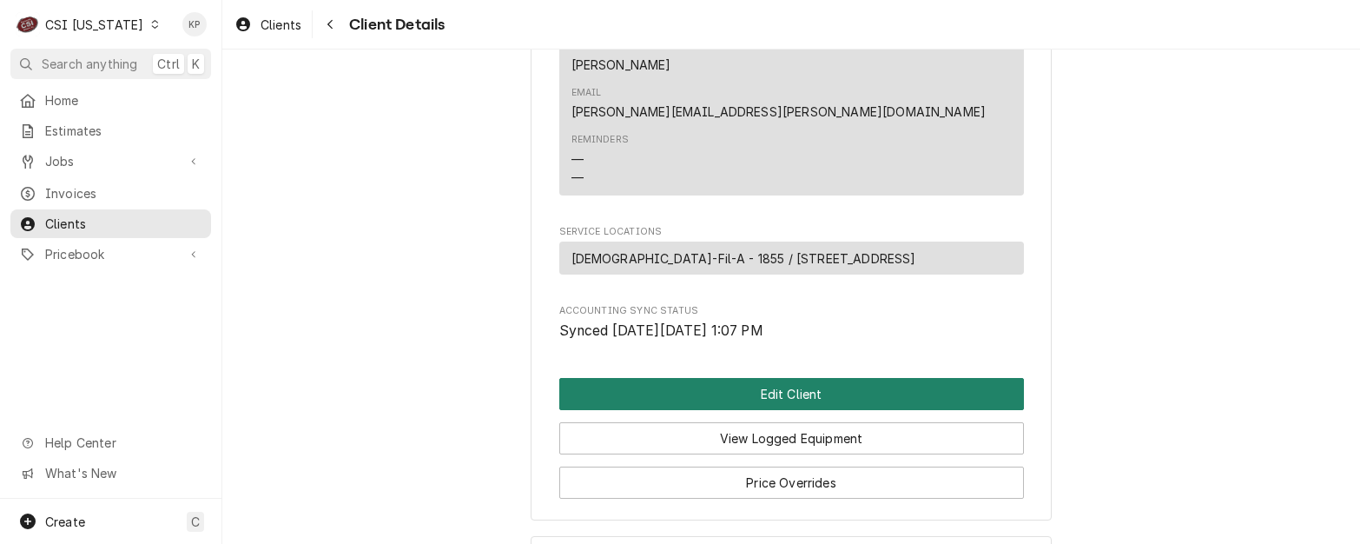
click at [750, 378] on button "Edit Client" at bounding box center [791, 394] width 465 height 32
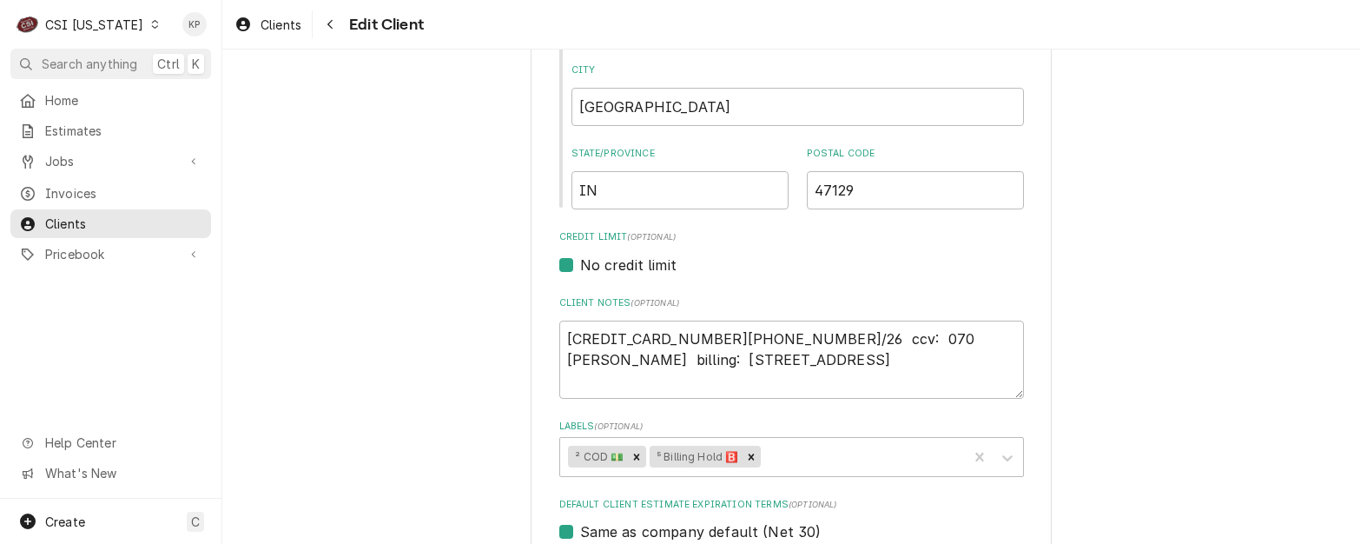
scroll to position [695, 0]
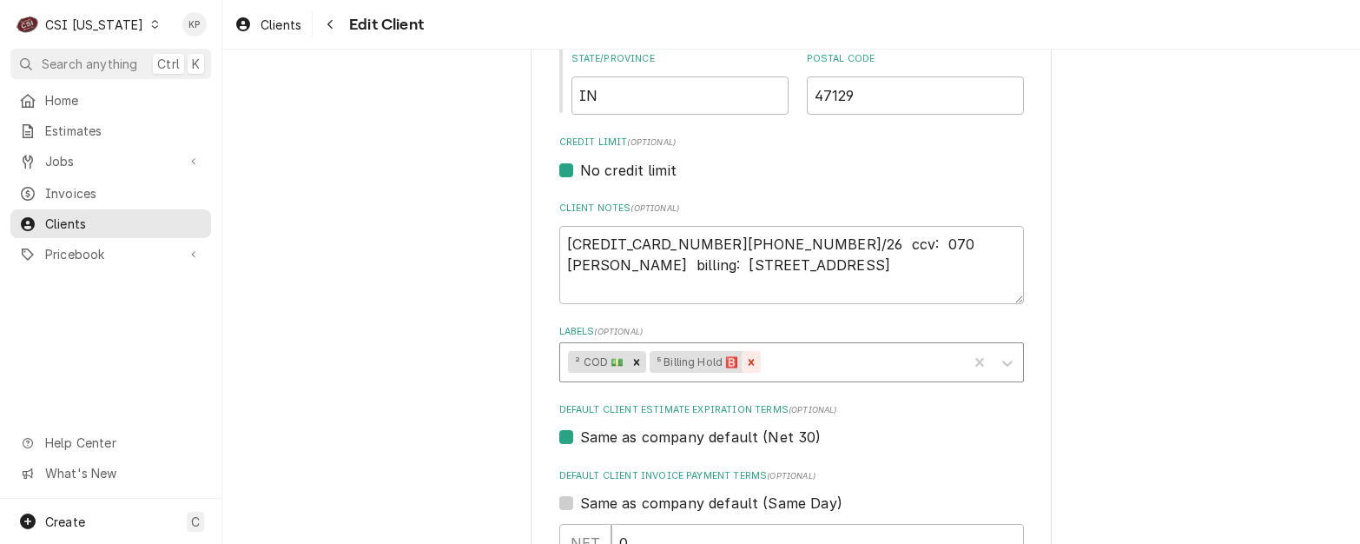
click at [745, 359] on icon "Remove ⁵ Billing Hold 🅱️" at bounding box center [751, 362] width 12 height 12
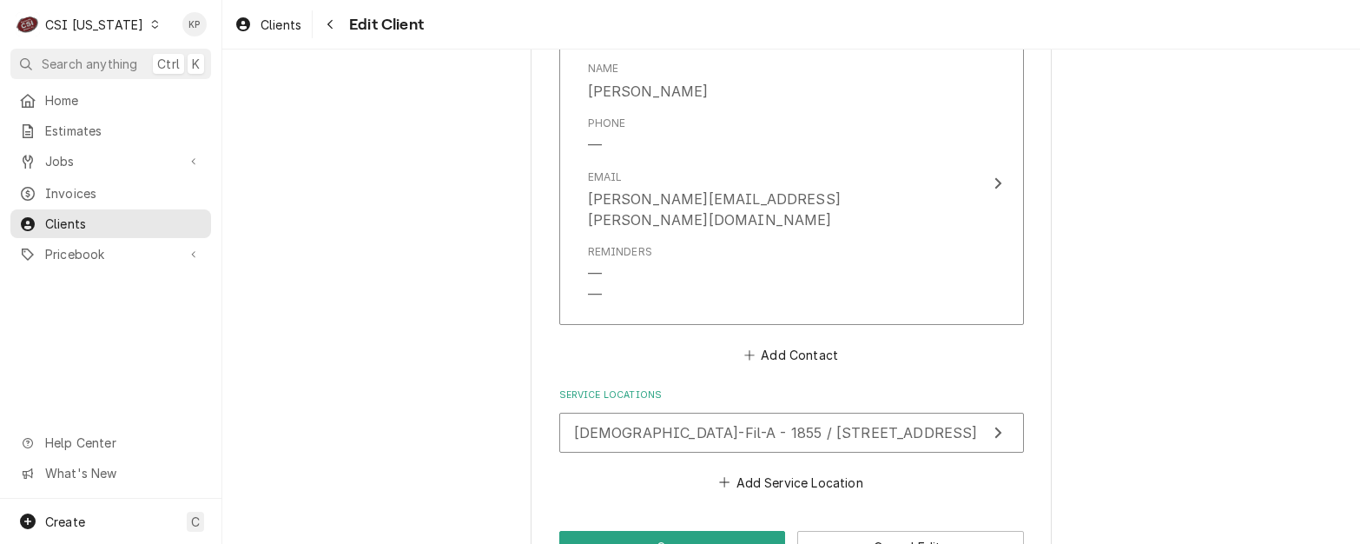
scroll to position [1942, 0]
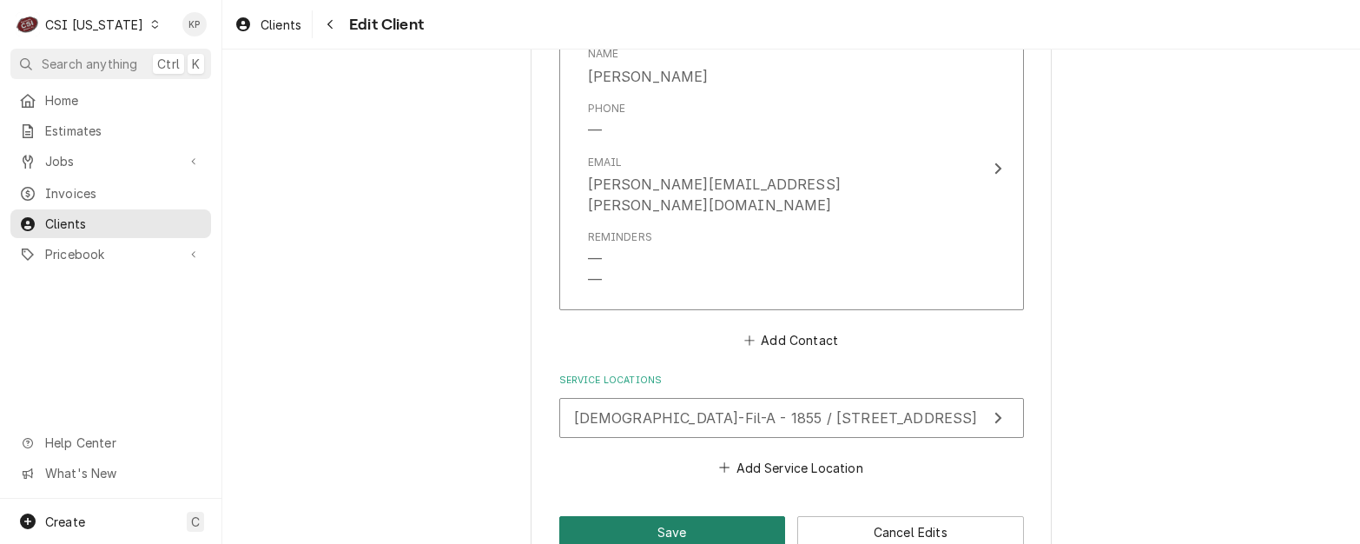
click at [672, 516] on button "Save" at bounding box center [672, 532] width 227 height 32
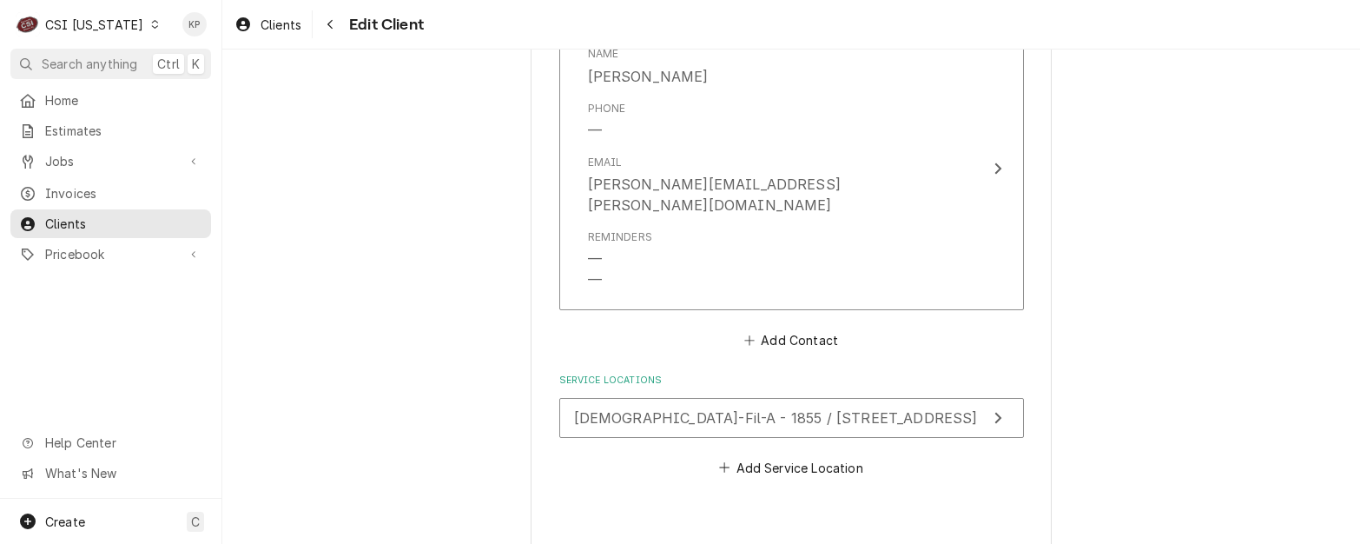
type textarea "x"
